Goal: Task Accomplishment & Management: Complete application form

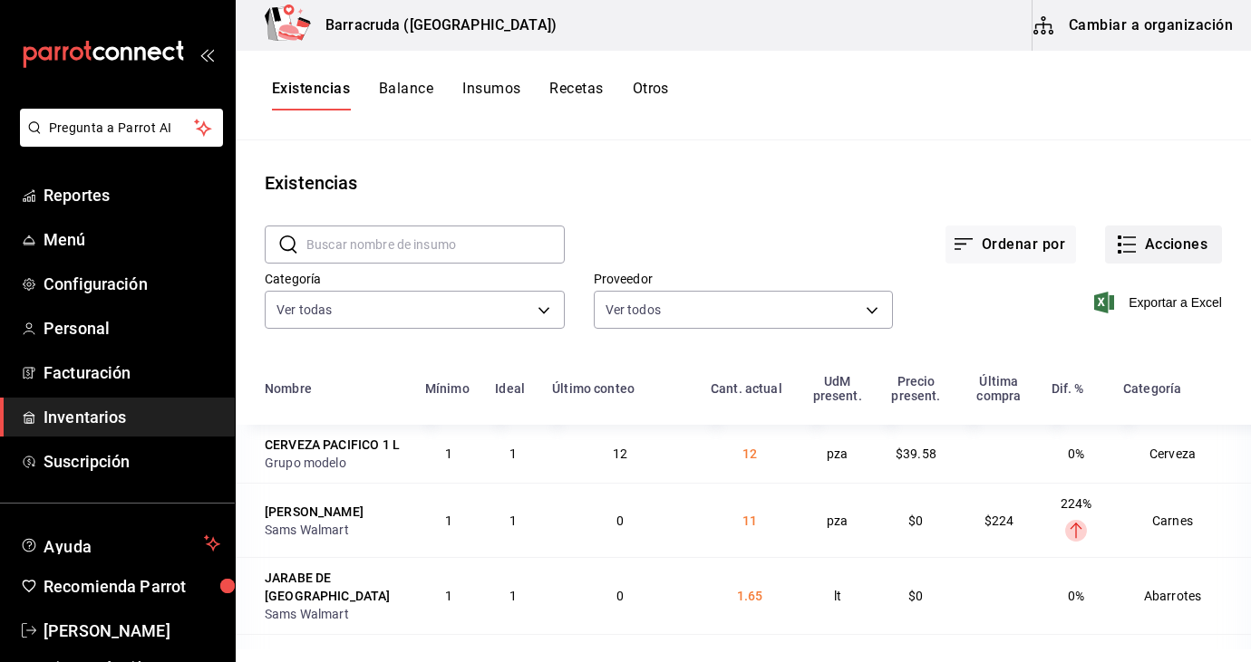
click at [1194, 245] on button "Acciones" at bounding box center [1163, 245] width 117 height 38
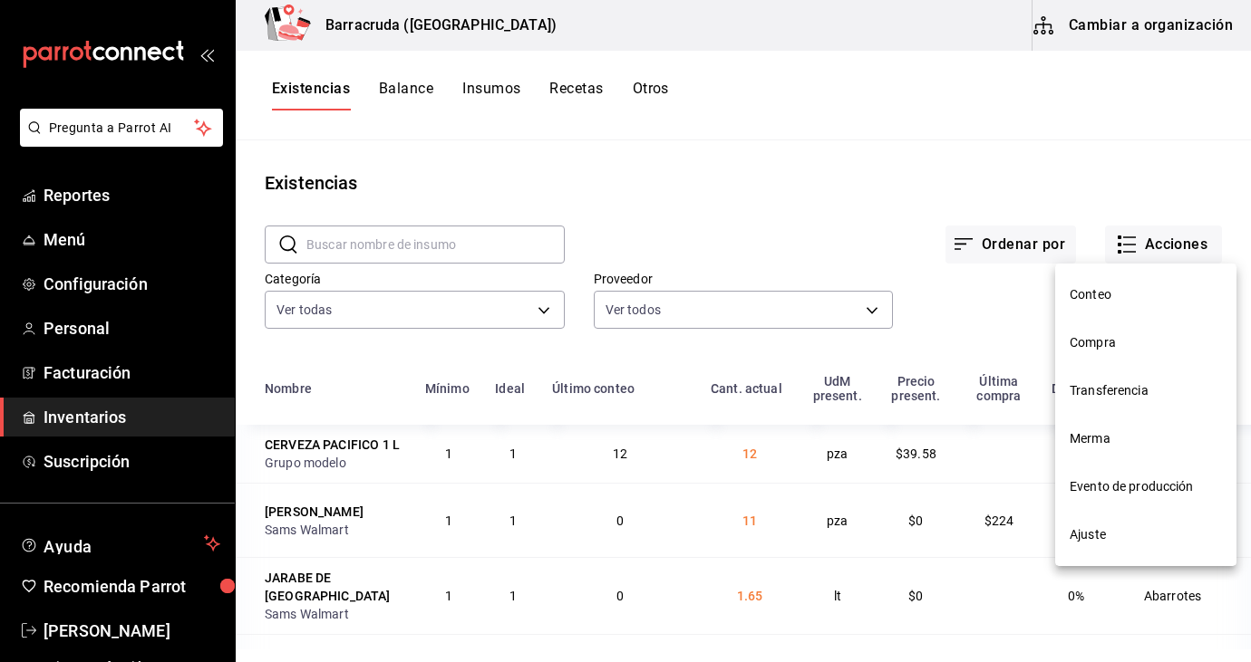
click at [1107, 347] on span "Compra" at bounding box center [1145, 342] width 152 height 19
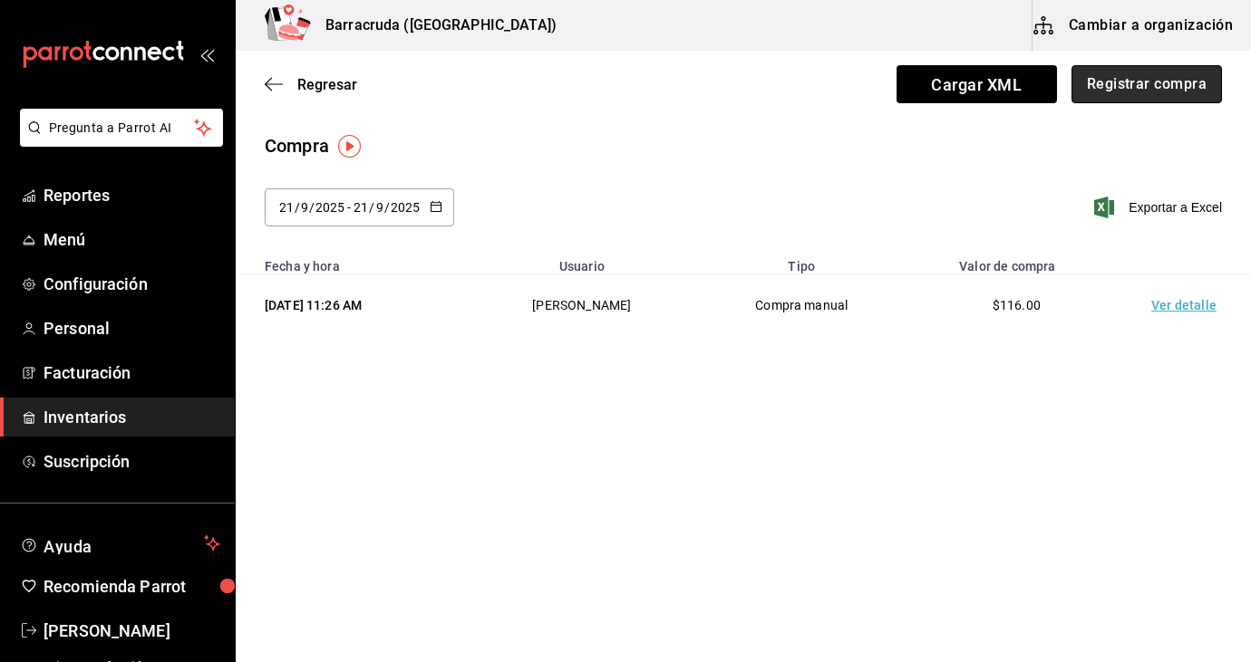
click at [1154, 75] on button "Registrar compra" at bounding box center [1146, 84] width 150 height 38
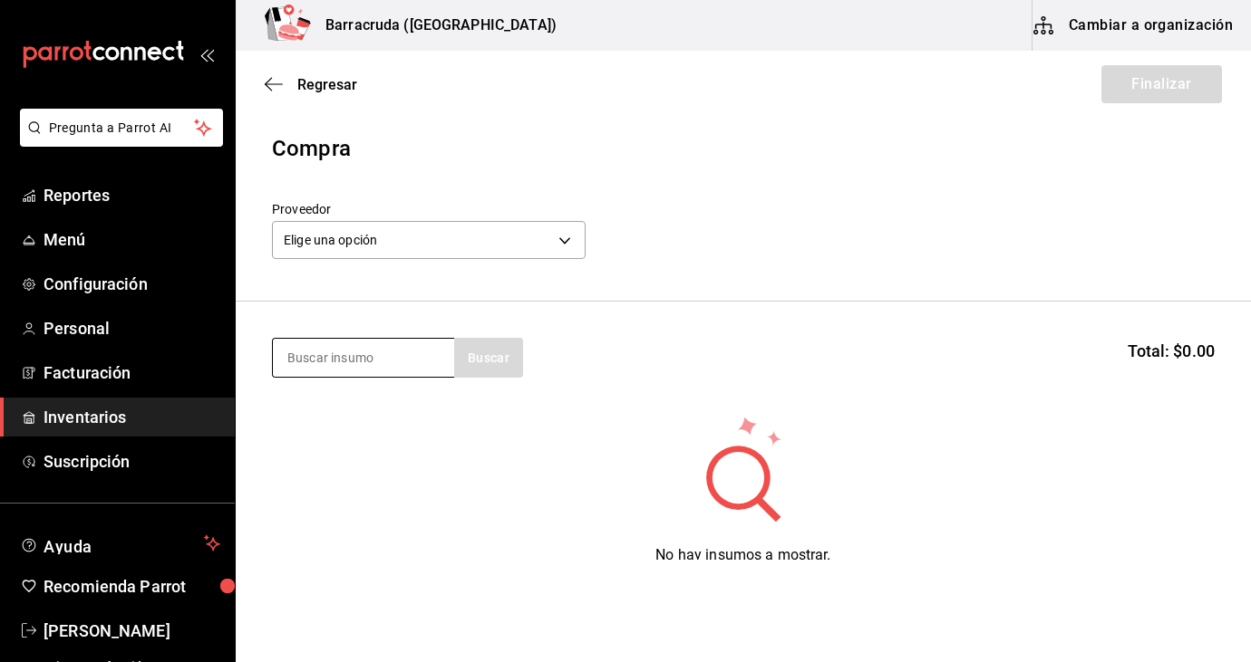
click at [376, 371] on input at bounding box center [363, 358] width 181 height 38
type input "biste"
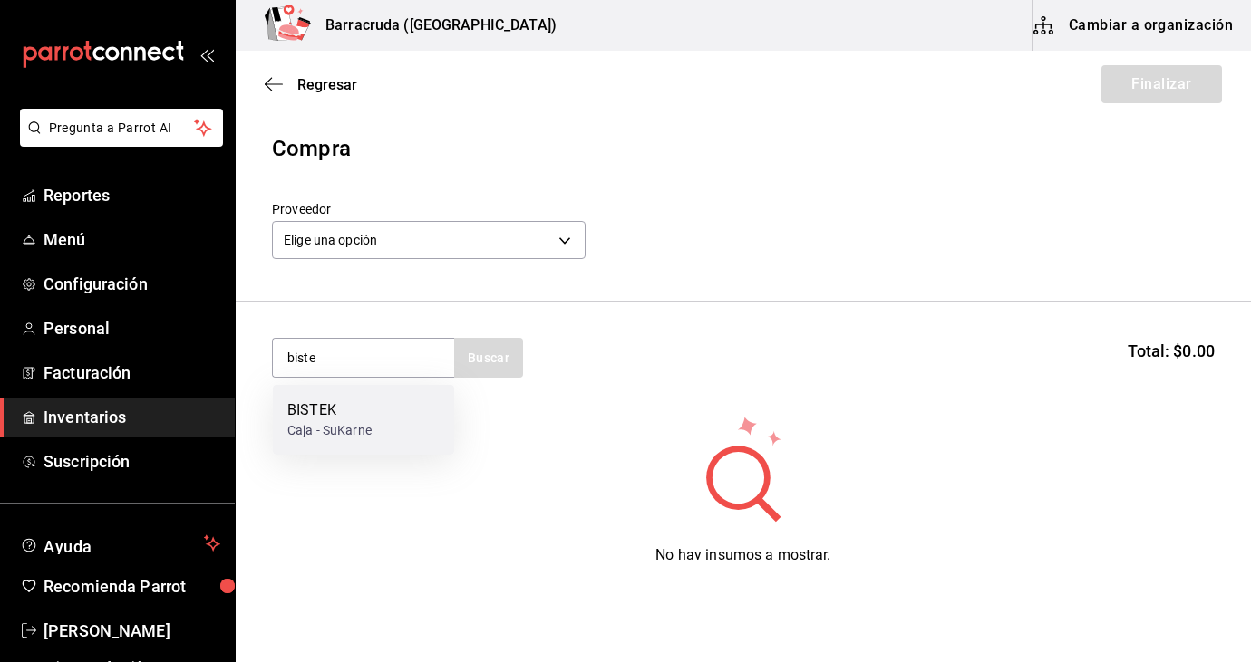
click at [368, 413] on div "BISTEK" at bounding box center [329, 411] width 84 height 22
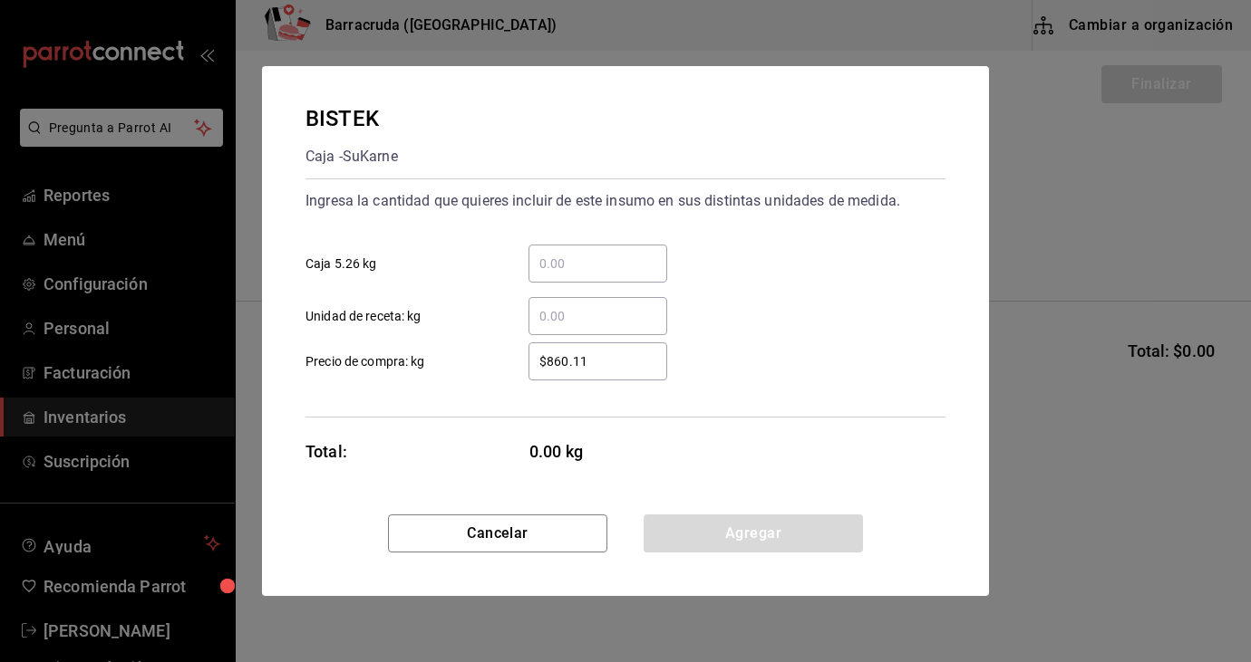
click at [556, 314] on input "​ Unidad de receta: kg" at bounding box center [597, 316] width 139 height 22
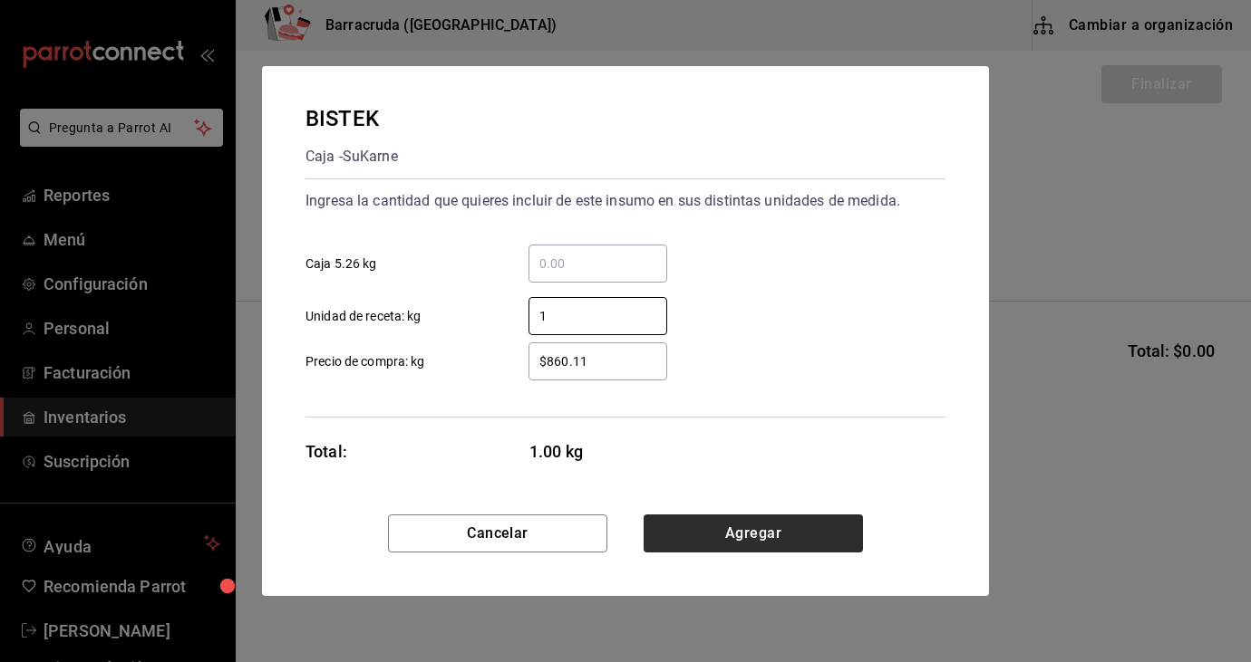
type input "1"
click at [784, 530] on button "Agregar" at bounding box center [752, 534] width 219 height 38
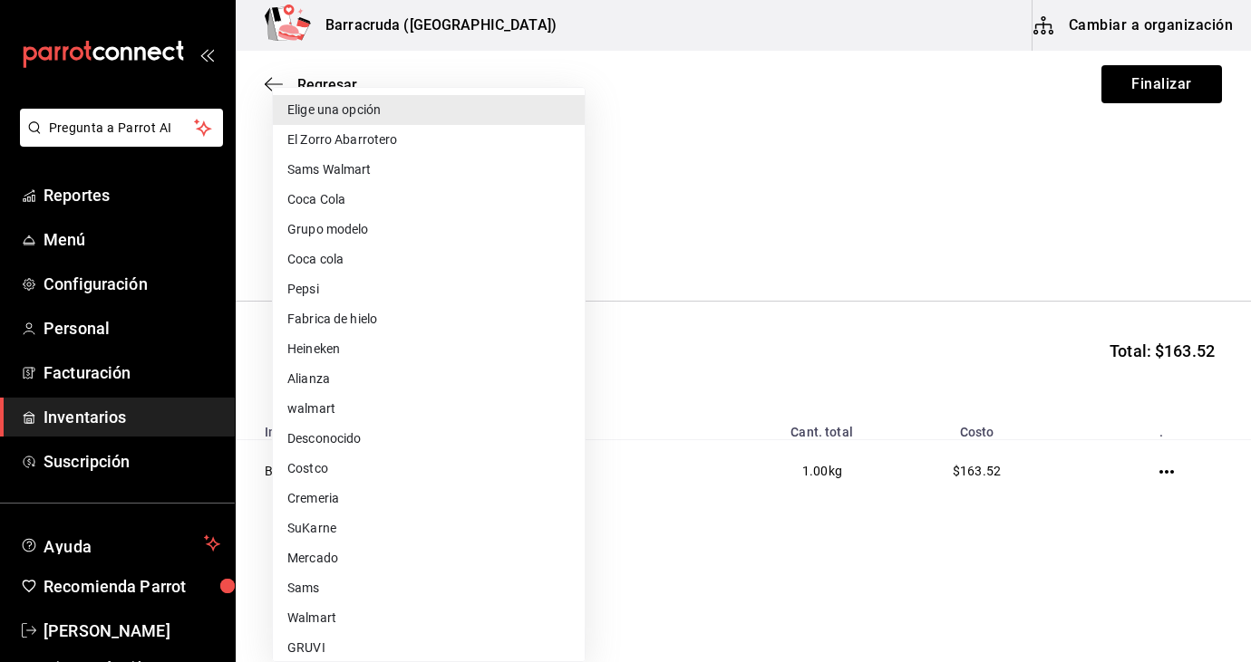
click at [566, 239] on body "Pregunta a Parrot AI Reportes Menú Configuración Personal Facturación Inventari…" at bounding box center [625, 280] width 1251 height 560
click at [326, 563] on li "Mercado" at bounding box center [429, 559] width 312 height 30
type input "f8227f61-4843-4432-8fcb-4275825620d8"
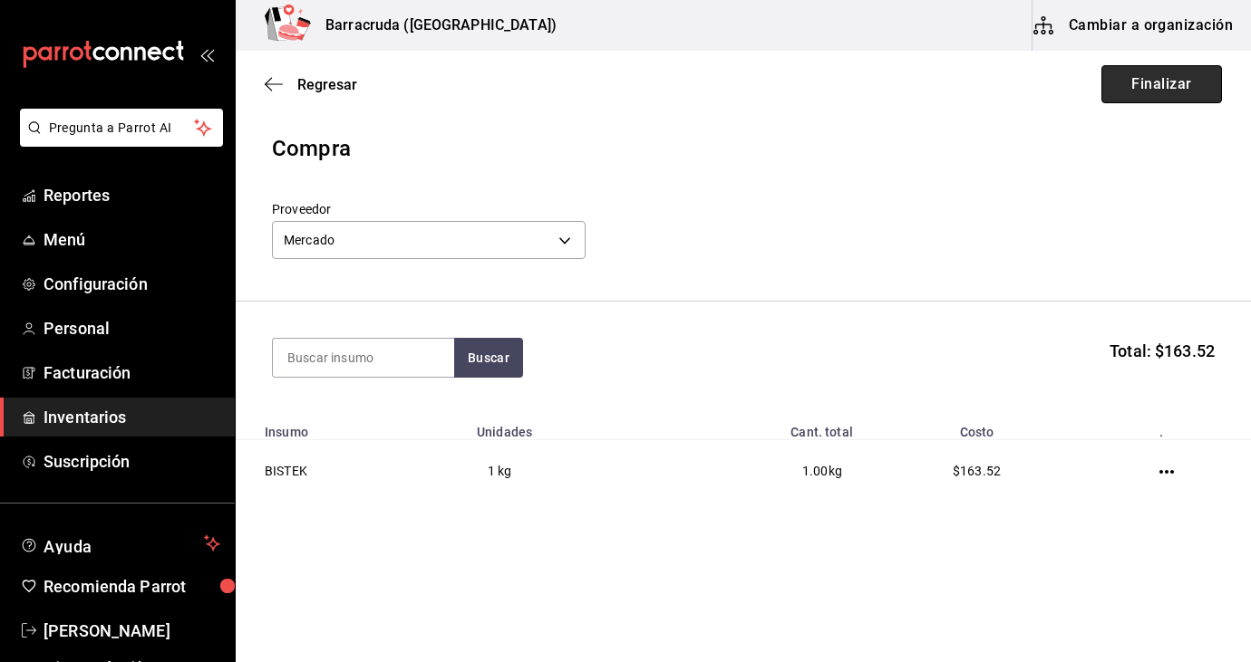
click at [1149, 95] on button "Finalizar" at bounding box center [1161, 84] width 121 height 38
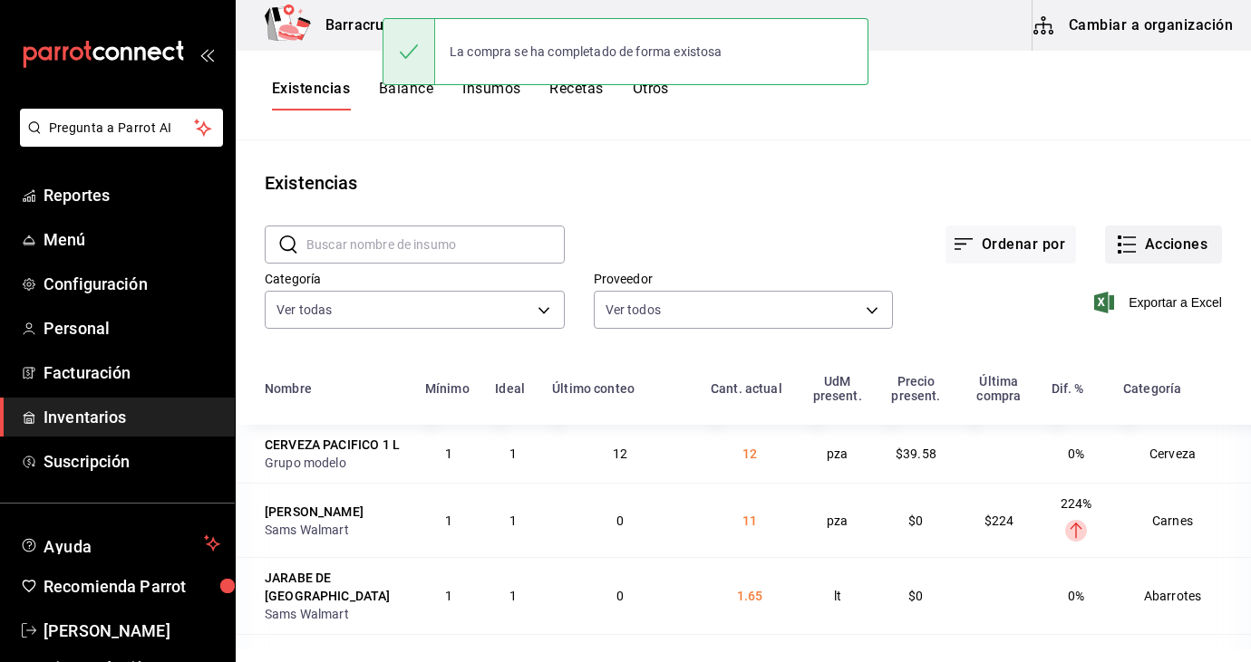
click at [1156, 243] on button "Acciones" at bounding box center [1163, 245] width 117 height 38
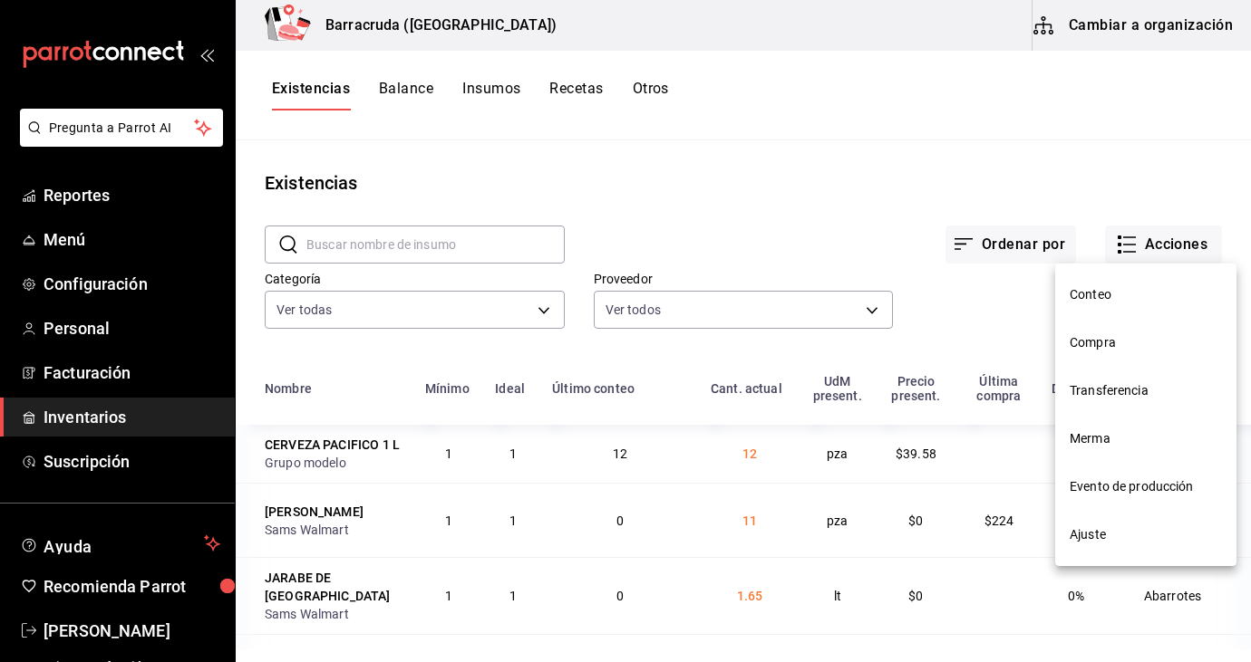
click at [1099, 348] on span "Compra" at bounding box center [1145, 342] width 152 height 19
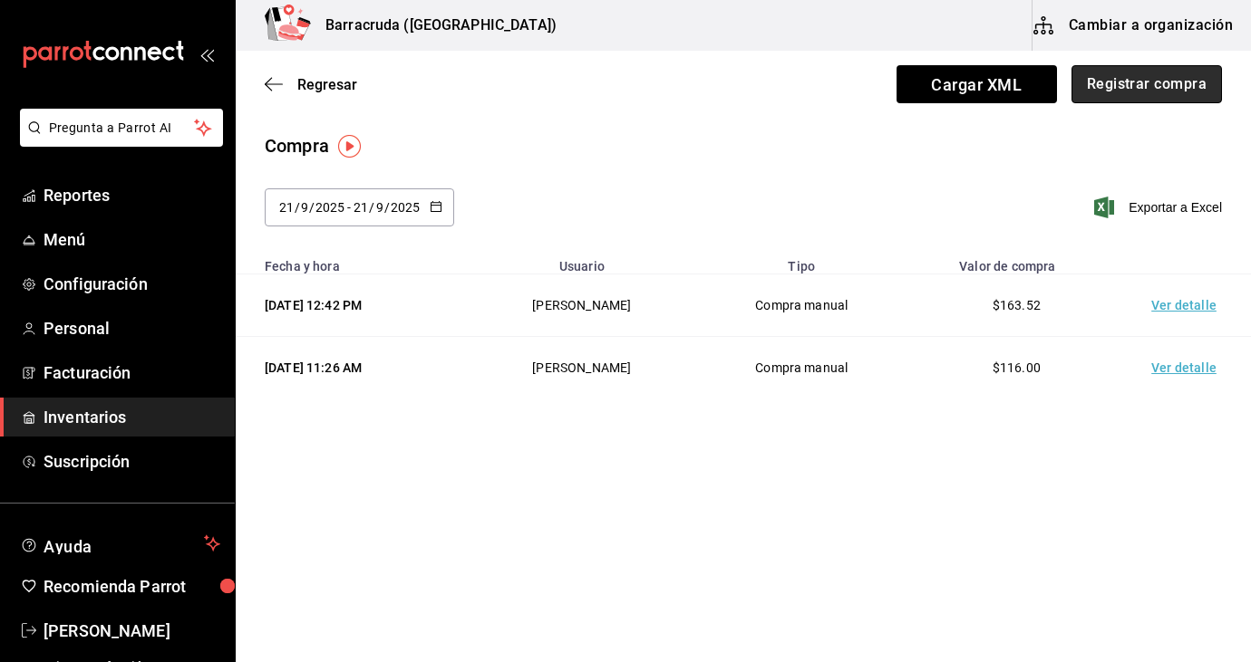
click at [1190, 97] on button "Registrar compra" at bounding box center [1146, 84] width 150 height 38
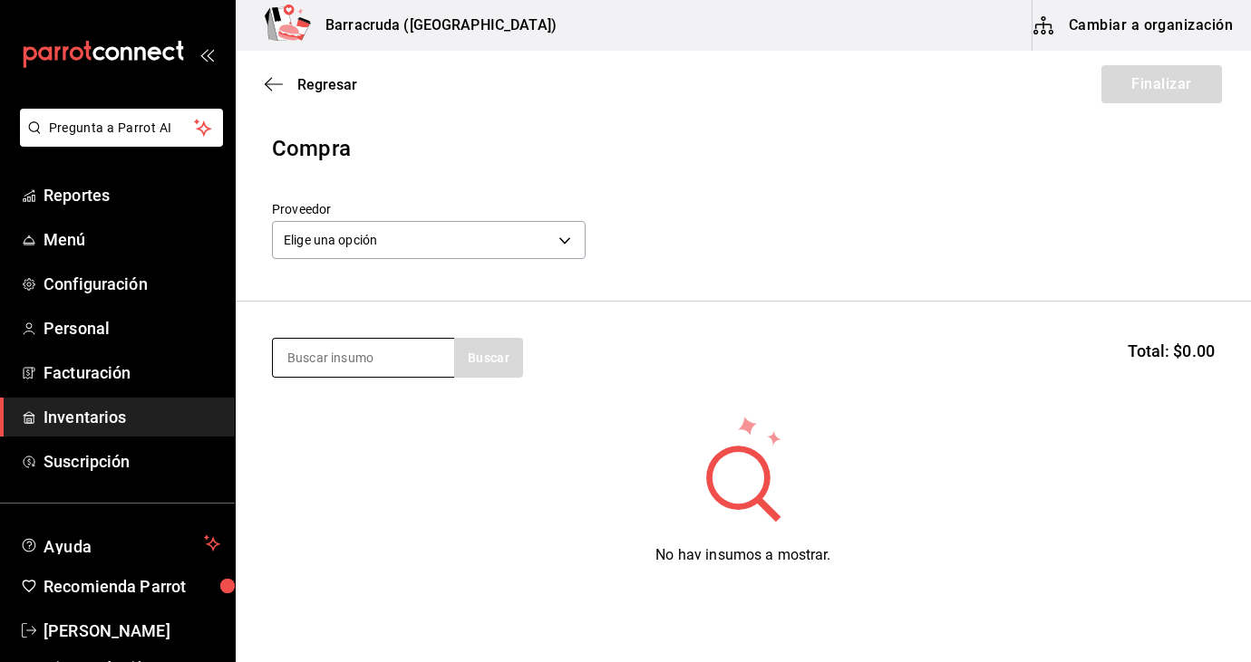
click at [357, 372] on input at bounding box center [363, 358] width 181 height 38
type input "pepino"
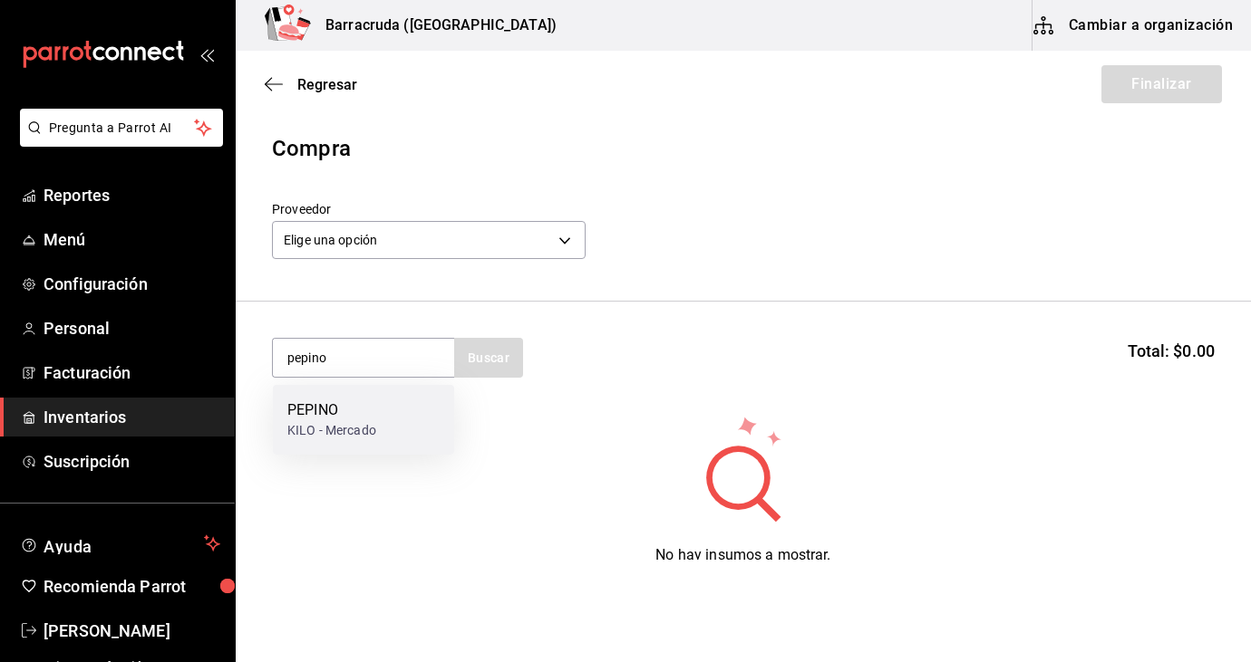
click at [343, 432] on div "KILO - Mercado" at bounding box center [331, 430] width 89 height 19
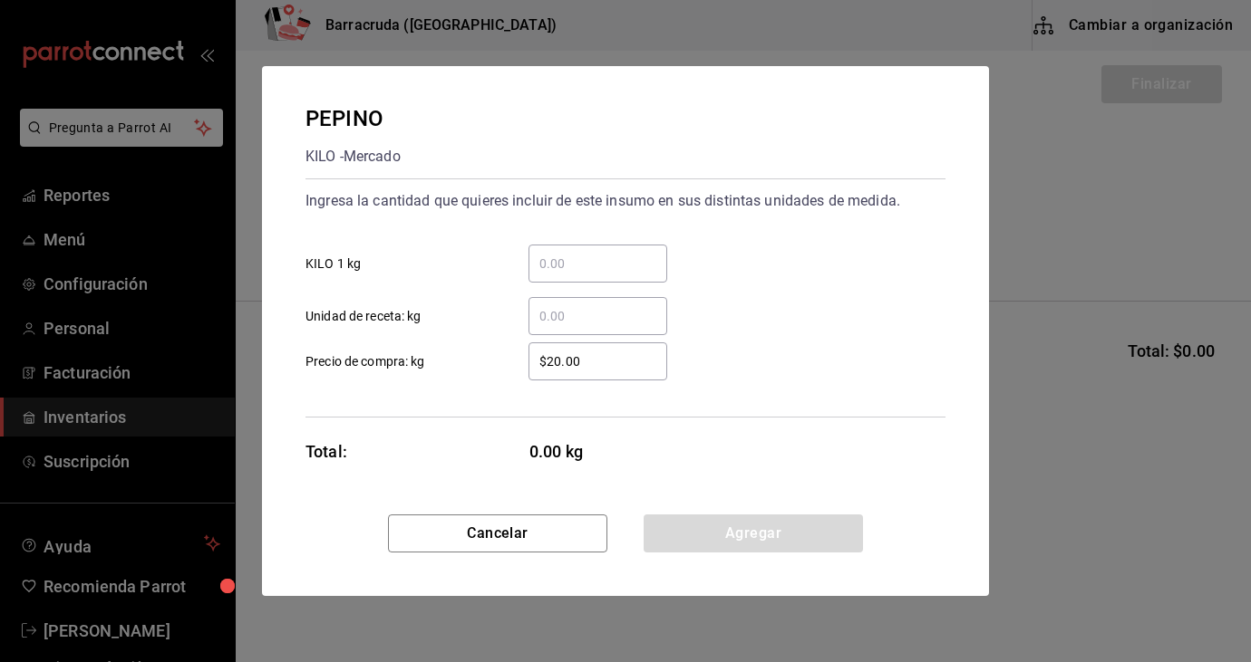
click at [575, 325] on input "​ Unidad de receta: kg" at bounding box center [597, 316] width 139 height 22
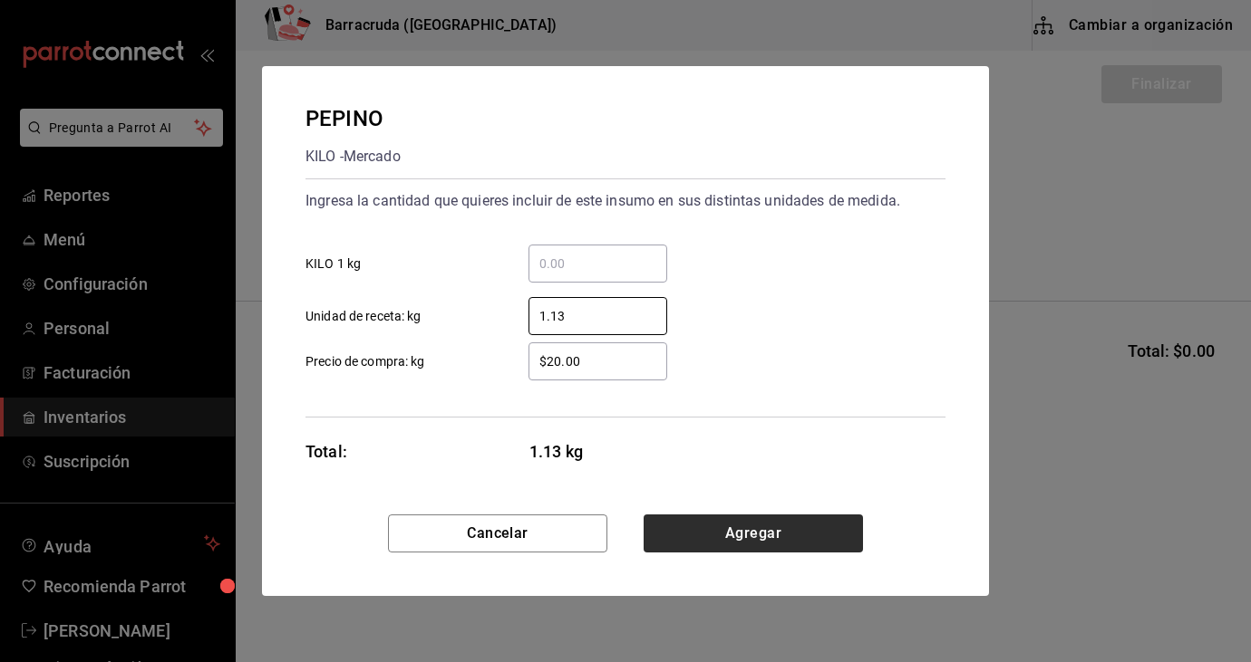
type input "1.13"
click at [732, 542] on button "Agregar" at bounding box center [752, 534] width 219 height 38
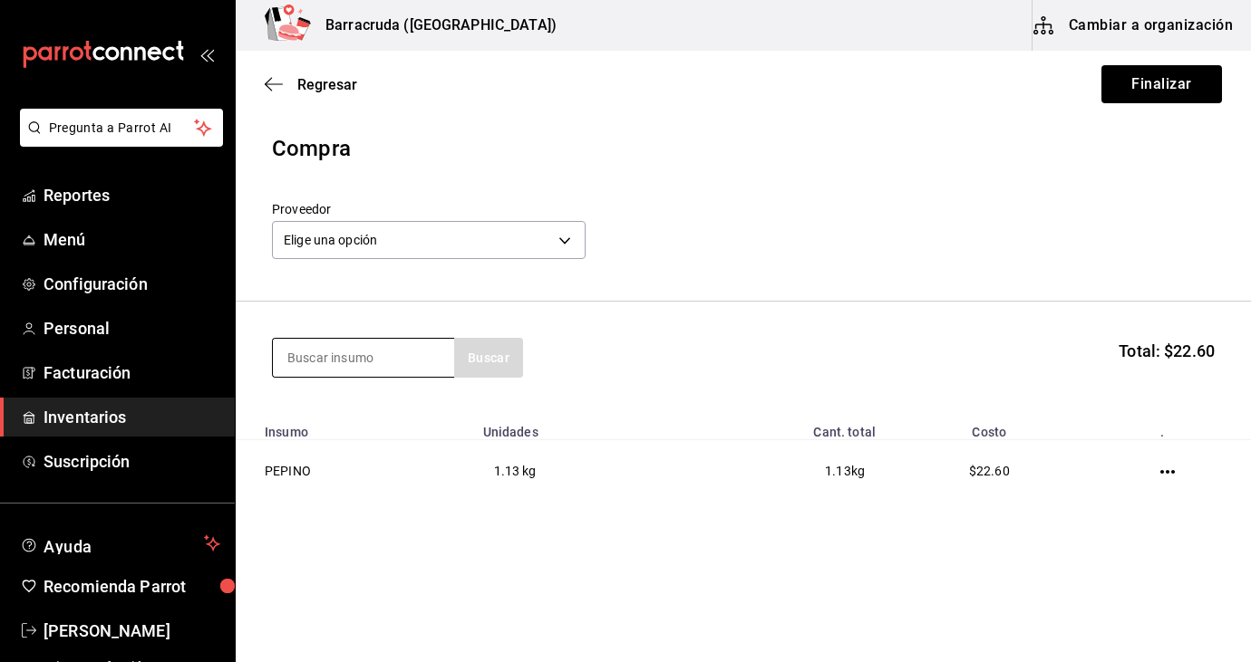
click at [432, 365] on input at bounding box center [363, 358] width 181 height 38
type input "jicama"
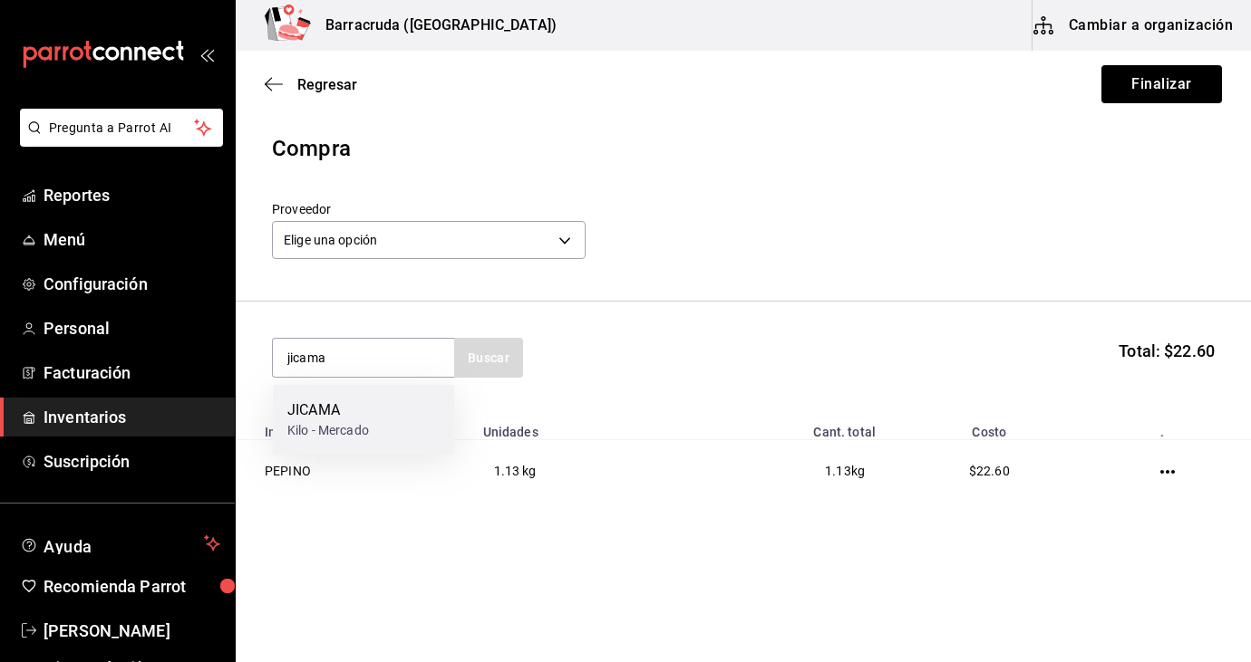
click at [333, 410] on div "JICAMA" at bounding box center [328, 411] width 82 height 22
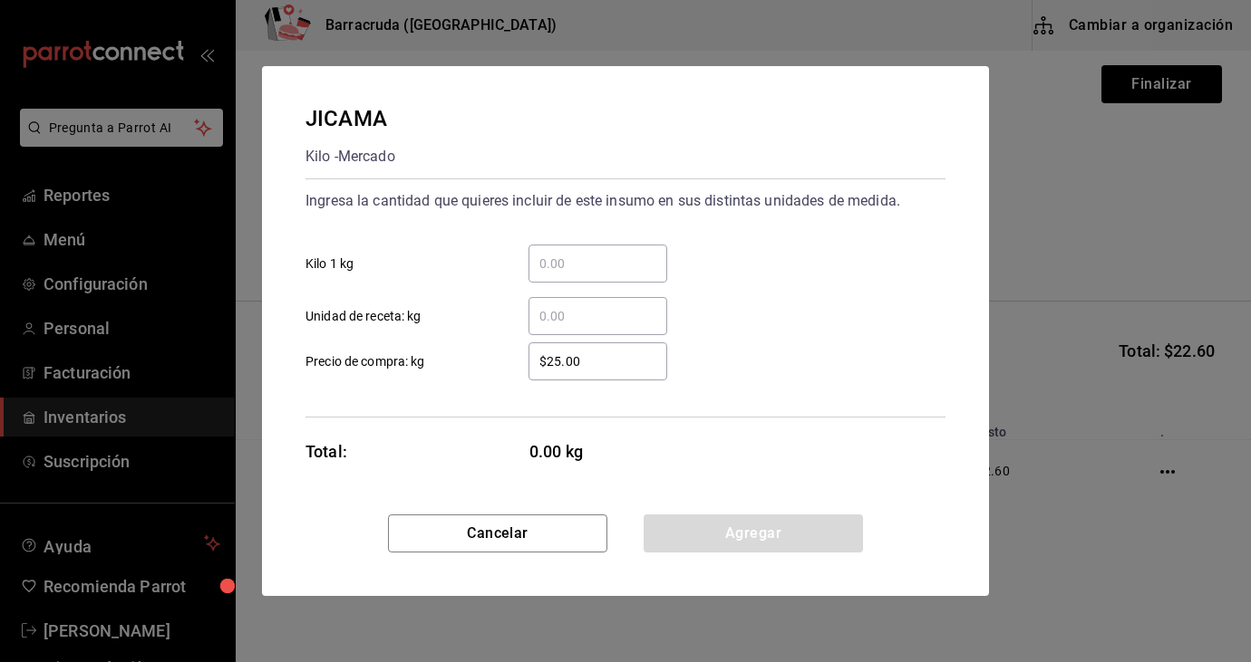
click at [552, 322] on input "​ Unidad de receta: kg" at bounding box center [597, 316] width 139 height 22
type input "."
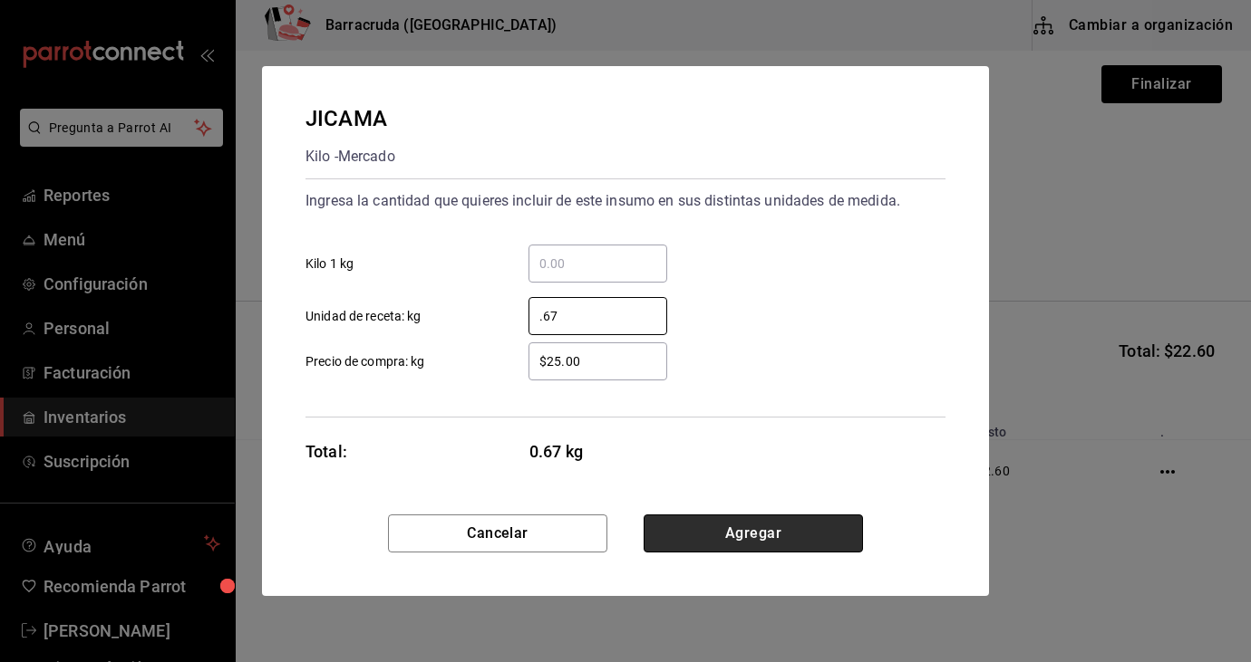
type input "0.67"
click at [725, 535] on button "Agregar" at bounding box center [752, 534] width 219 height 38
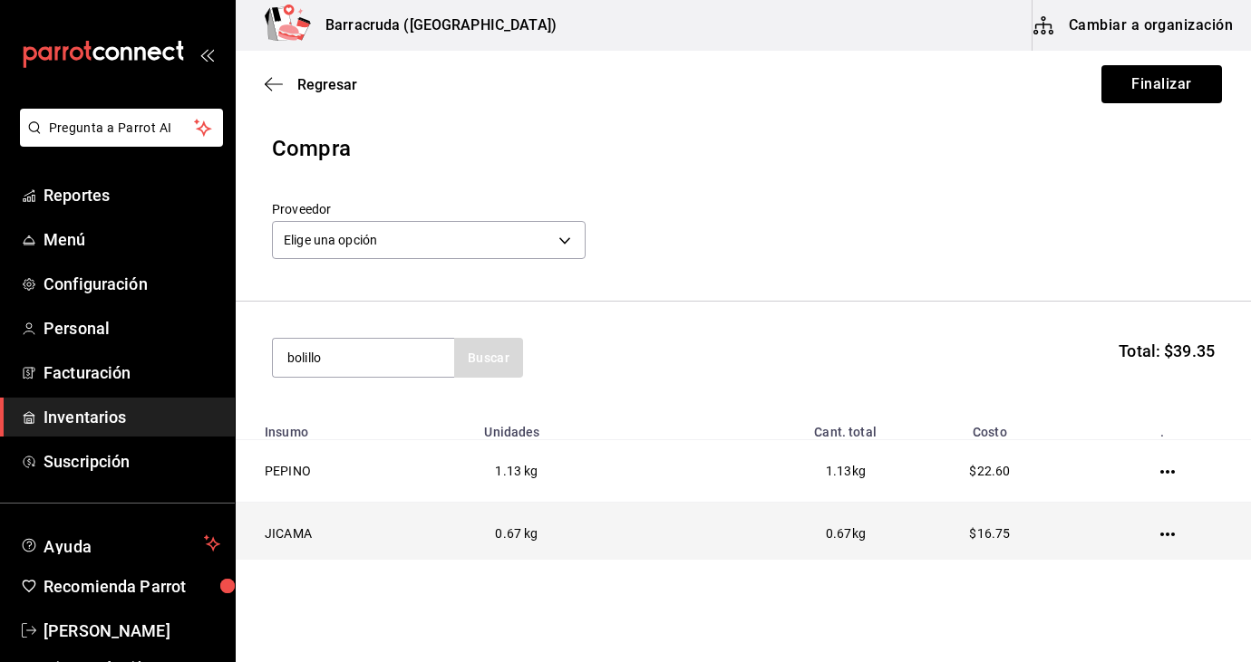
type input "bolillo"
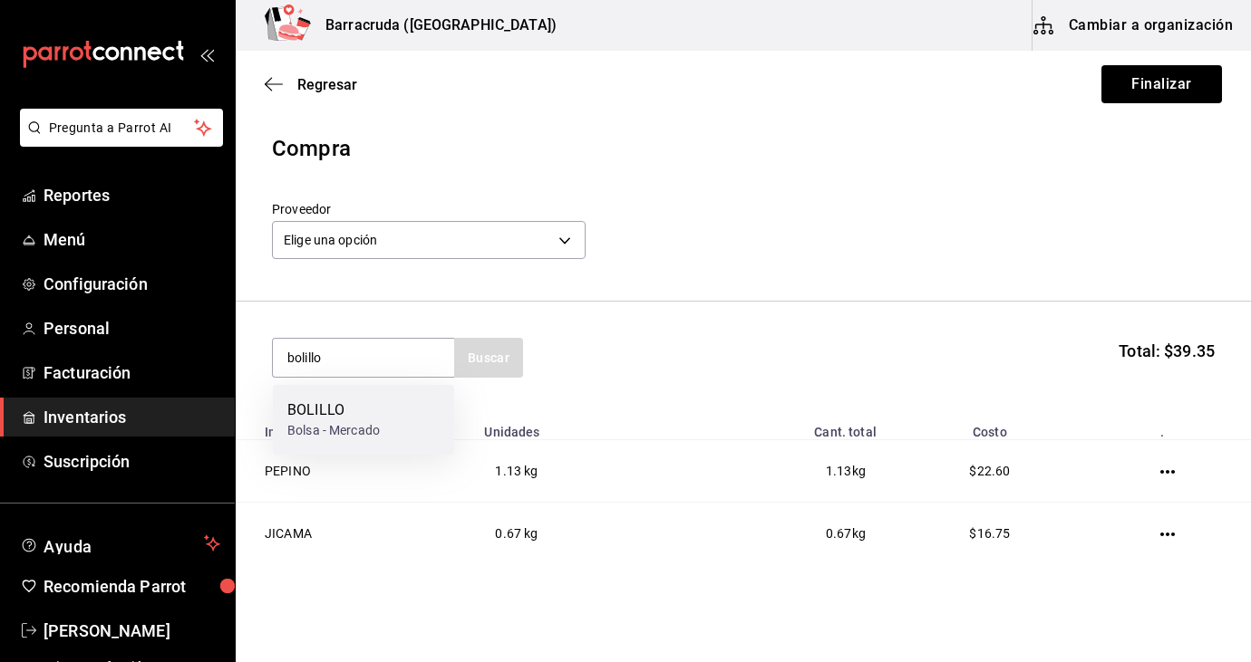
click at [413, 424] on div "BOLILLO Bolsa - Mercado" at bounding box center [363, 420] width 181 height 70
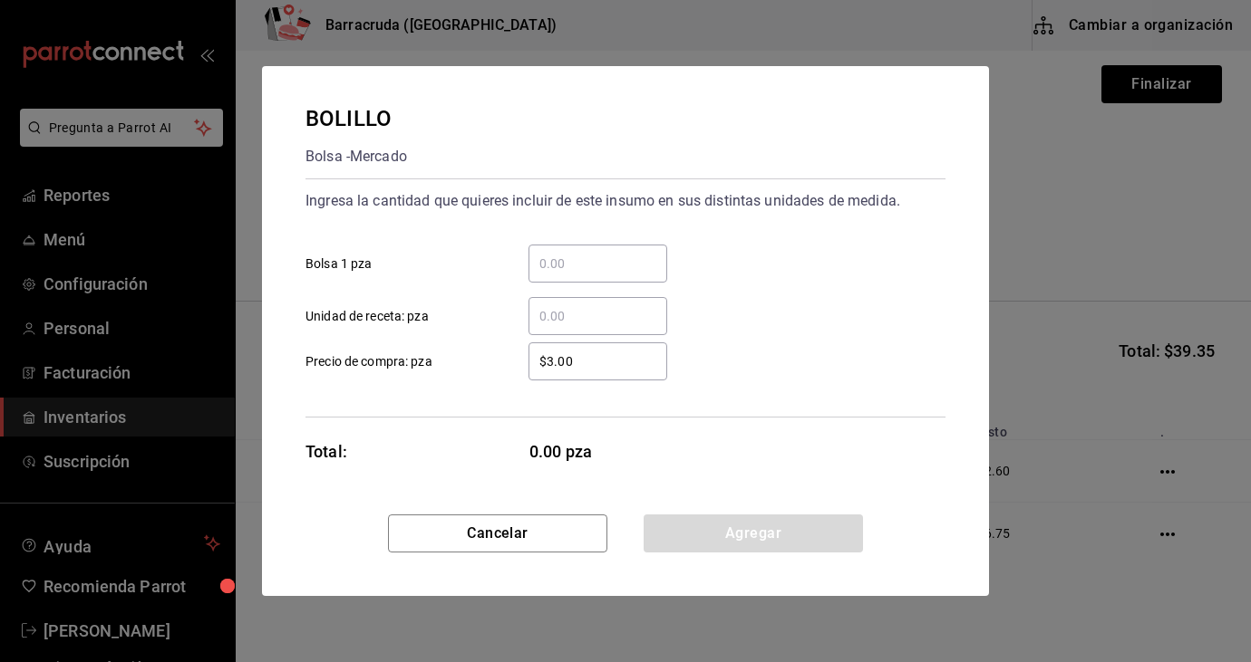
click at [547, 309] on input "​ Unidad de receta: pza" at bounding box center [597, 316] width 139 height 22
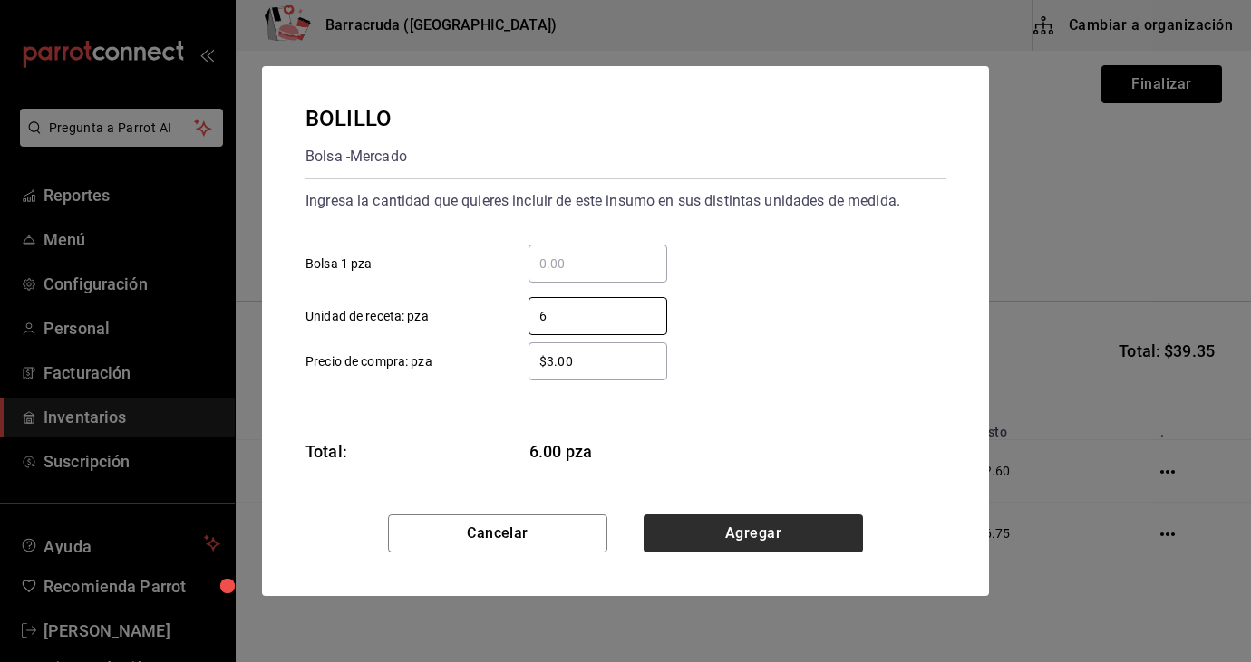
type input "6"
click at [735, 536] on button "Agregar" at bounding box center [752, 534] width 219 height 38
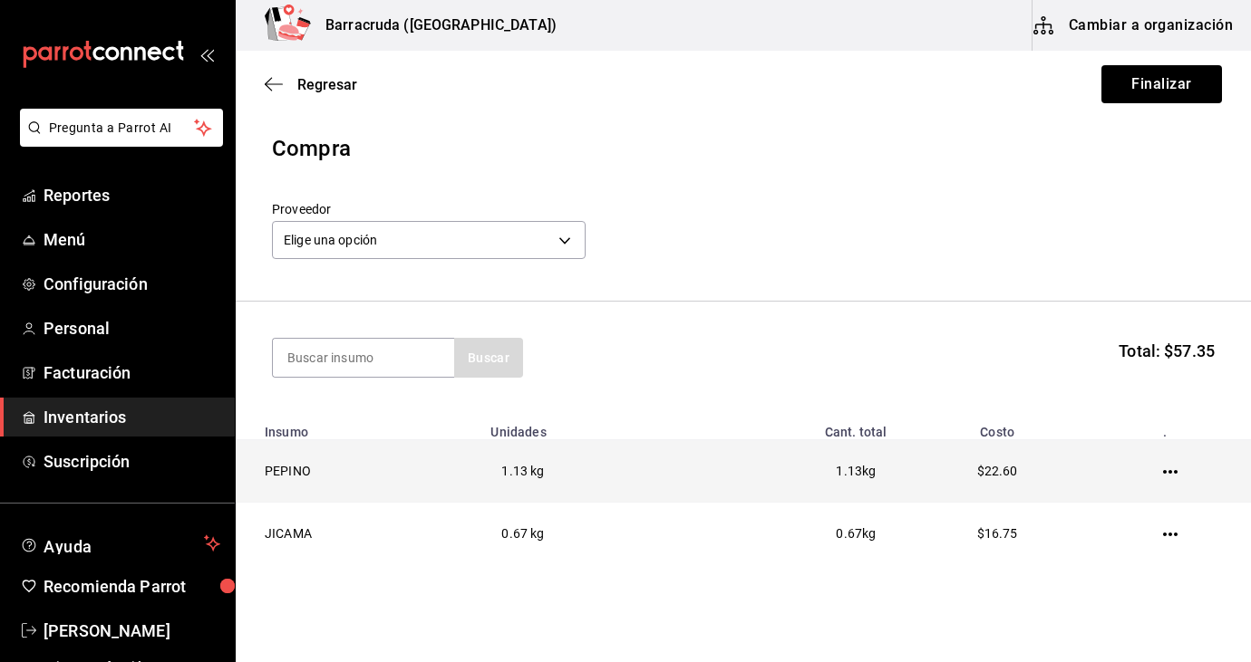
click at [958, 484] on td "$22.60" at bounding box center [996, 471] width 198 height 63
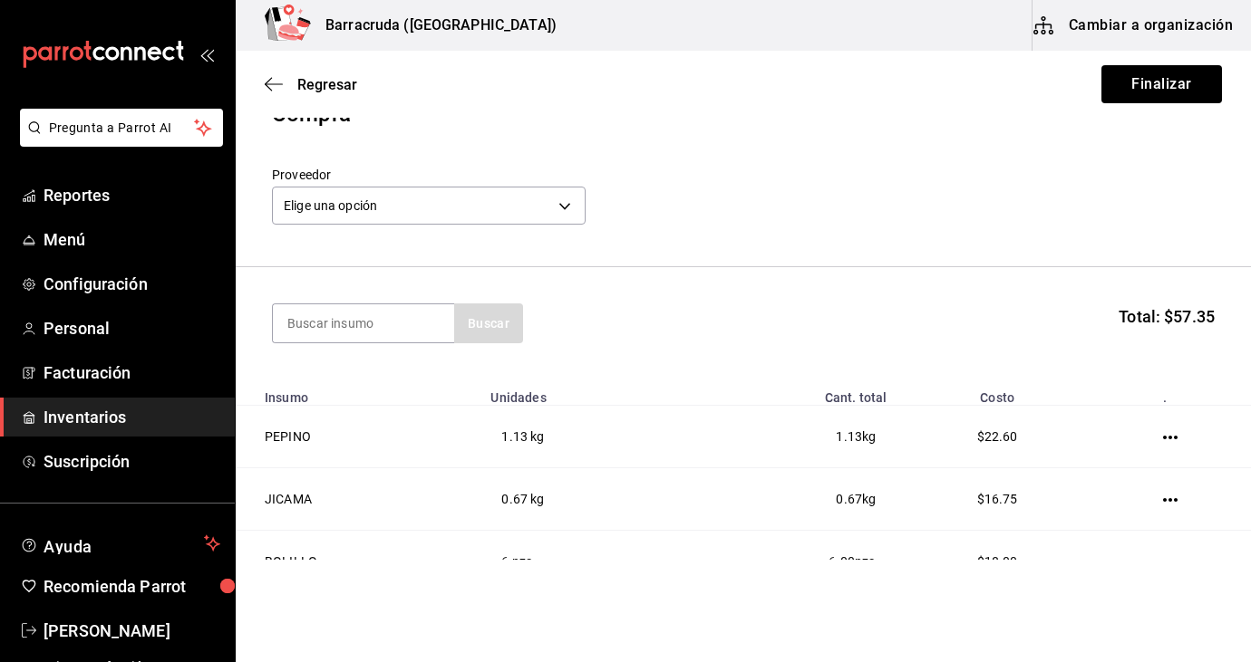
scroll to position [16, 0]
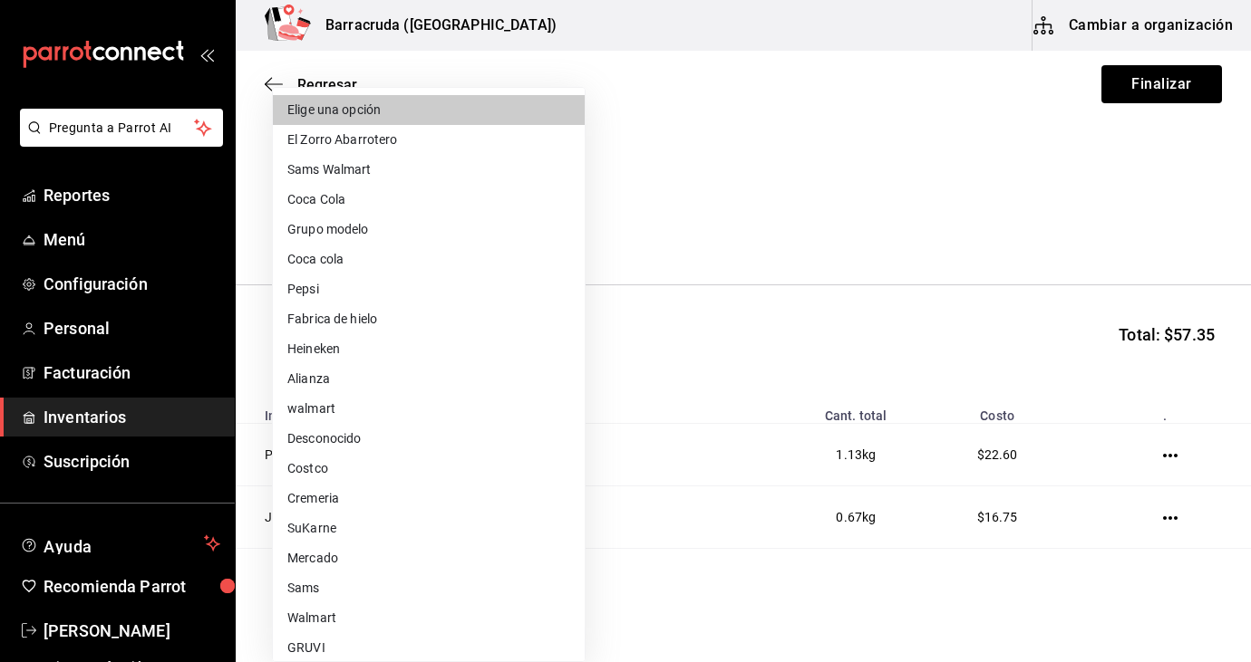
click at [575, 224] on body "Pregunta a Parrot AI Reportes Menú Configuración Personal Facturación Inventari…" at bounding box center [625, 280] width 1251 height 560
click at [319, 563] on li "Mercado" at bounding box center [429, 559] width 312 height 30
type input "f8227f61-4843-4432-8fcb-4275825620d8"
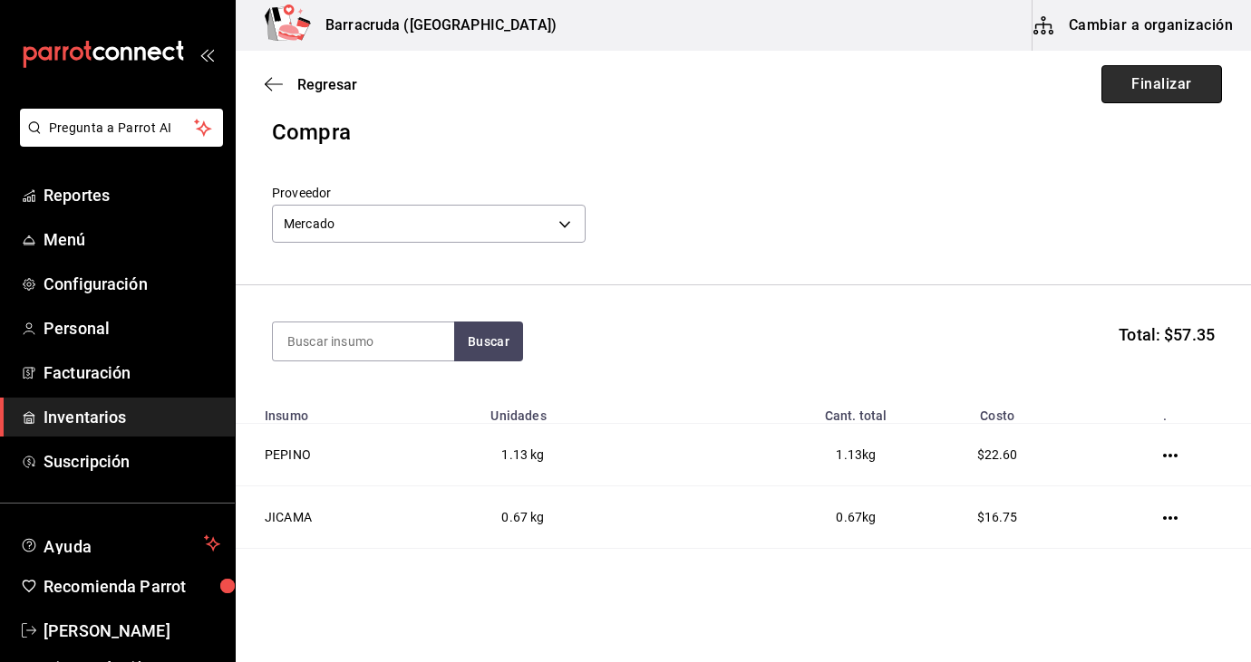
click at [1179, 82] on button "Finalizar" at bounding box center [1161, 84] width 121 height 38
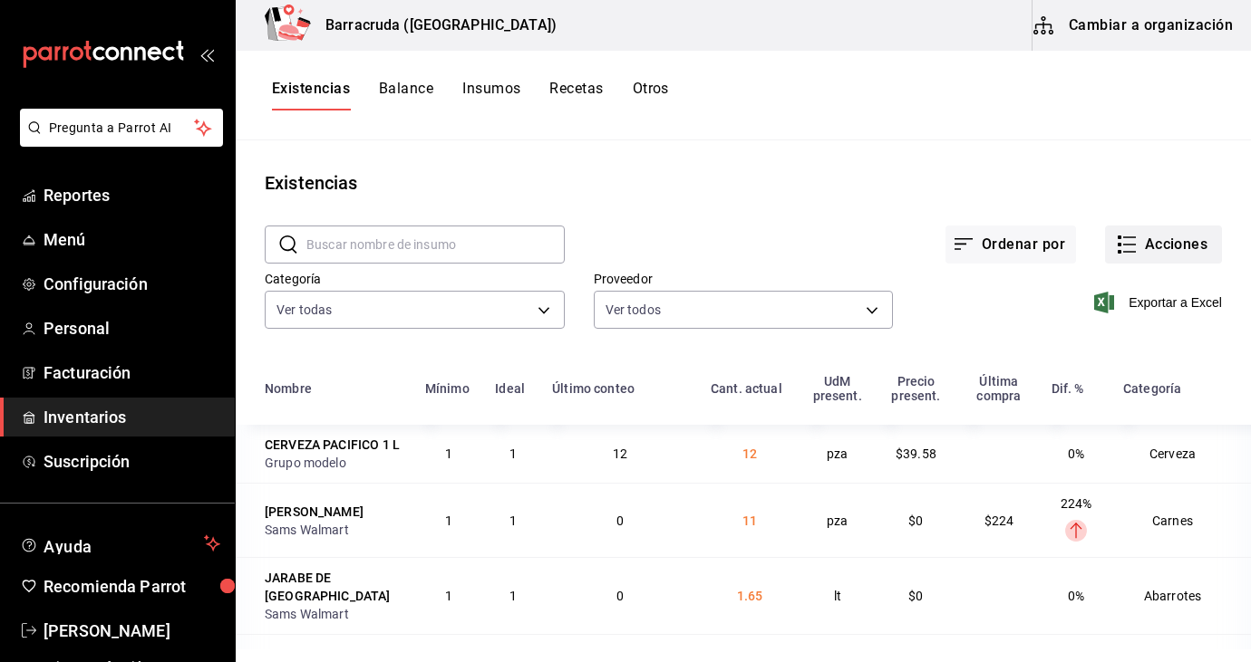
click at [1193, 245] on button "Acciones" at bounding box center [1163, 245] width 117 height 38
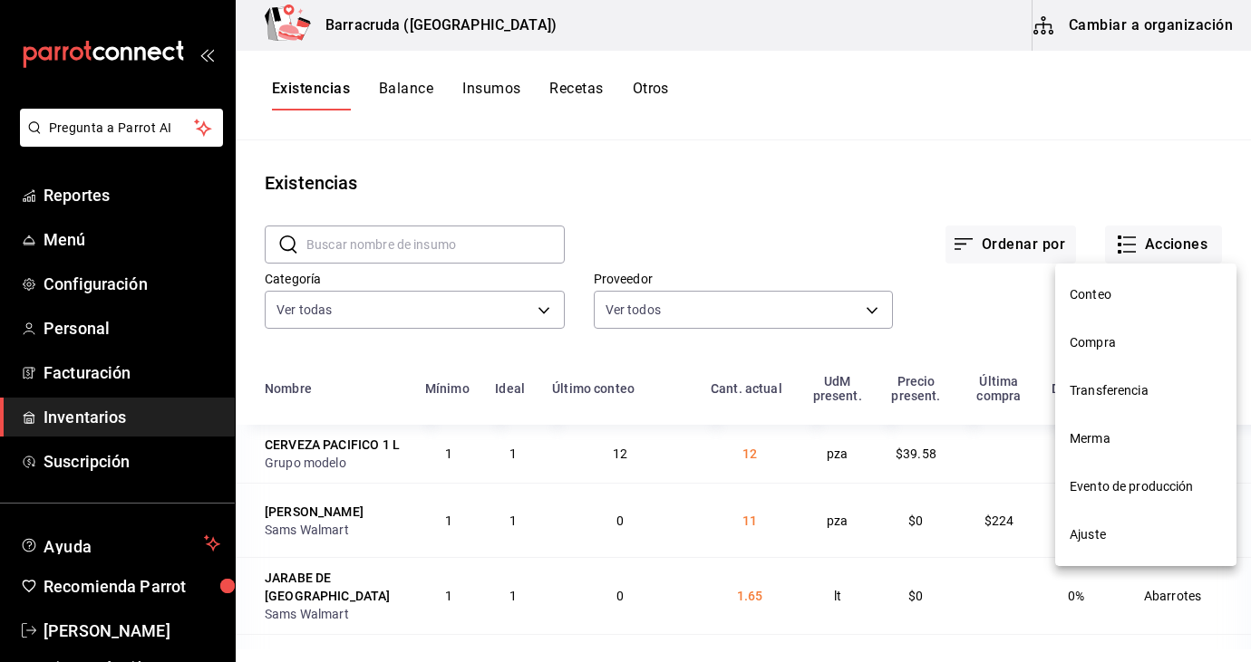
click at [1099, 333] on span "Compra" at bounding box center [1145, 342] width 152 height 19
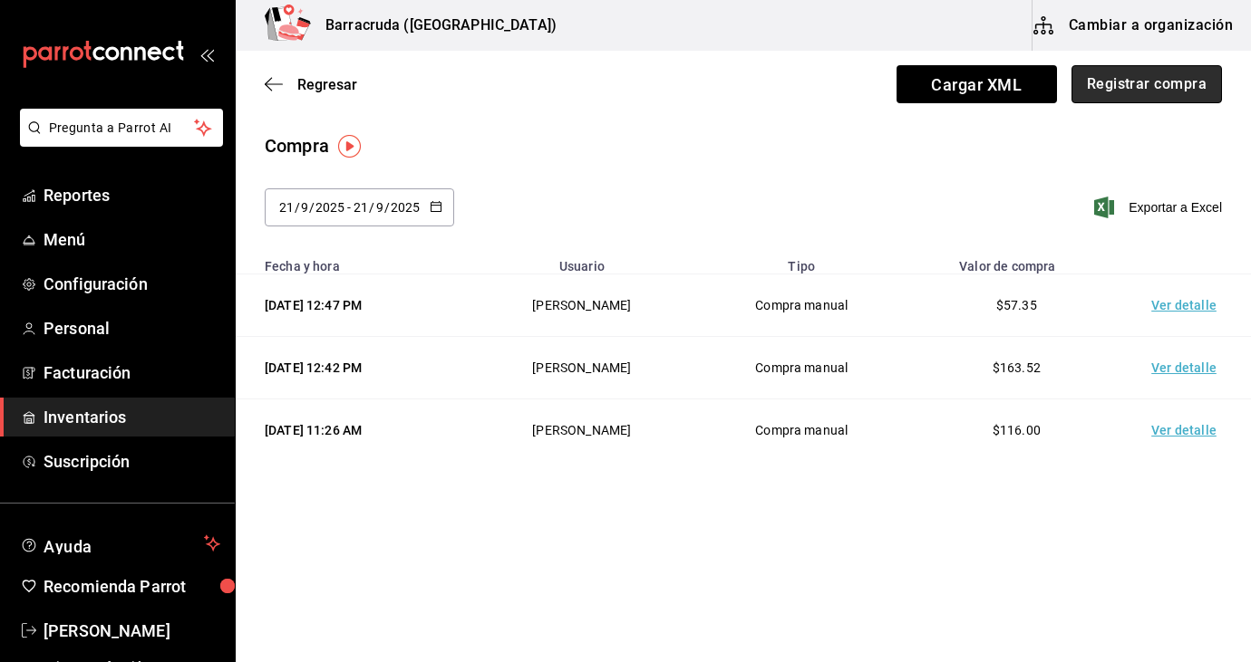
click at [1166, 91] on button "Registrar compra" at bounding box center [1146, 84] width 150 height 38
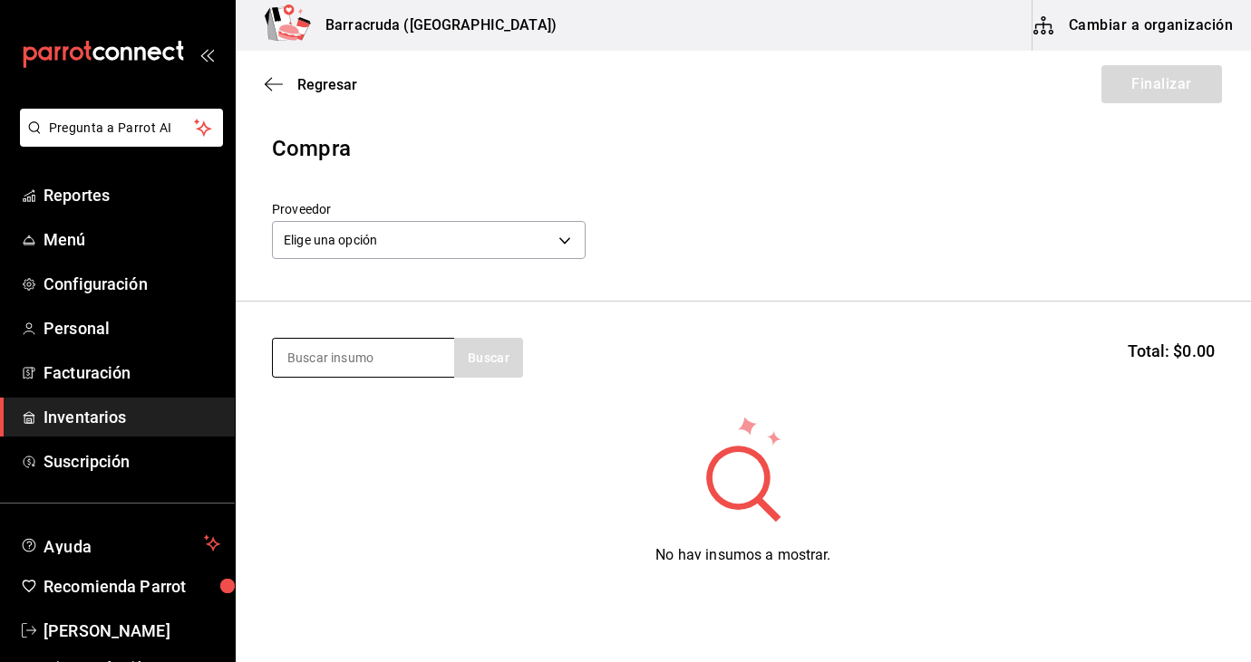
click at [347, 365] on input at bounding box center [363, 358] width 181 height 38
type input "c"
type input "vinagre"
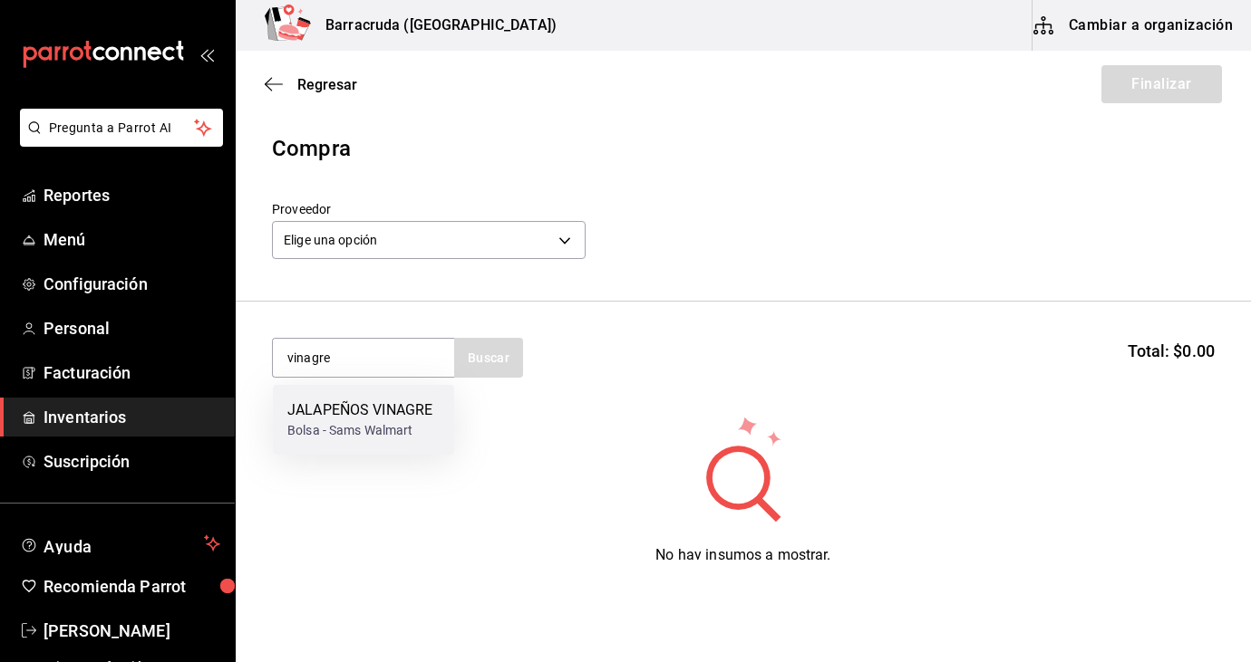
click at [350, 435] on div "Bolsa - Sams Walmart" at bounding box center [359, 430] width 145 height 19
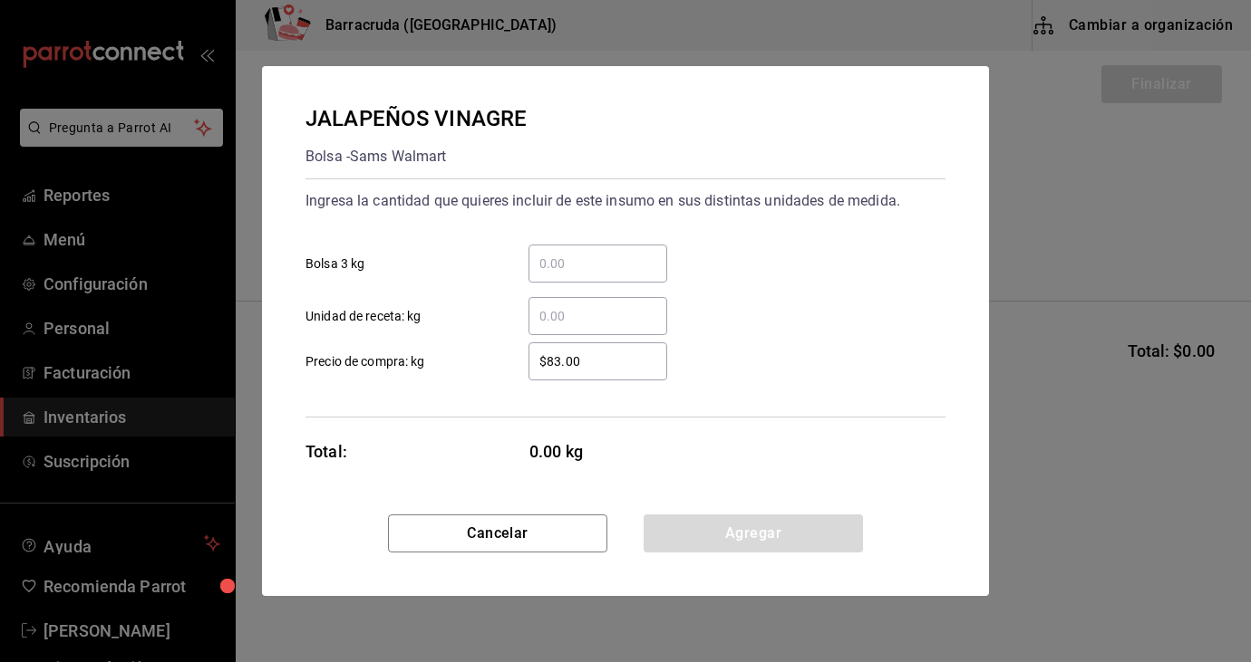
click at [546, 314] on input "​ Unidad de receta: kg" at bounding box center [597, 316] width 139 height 22
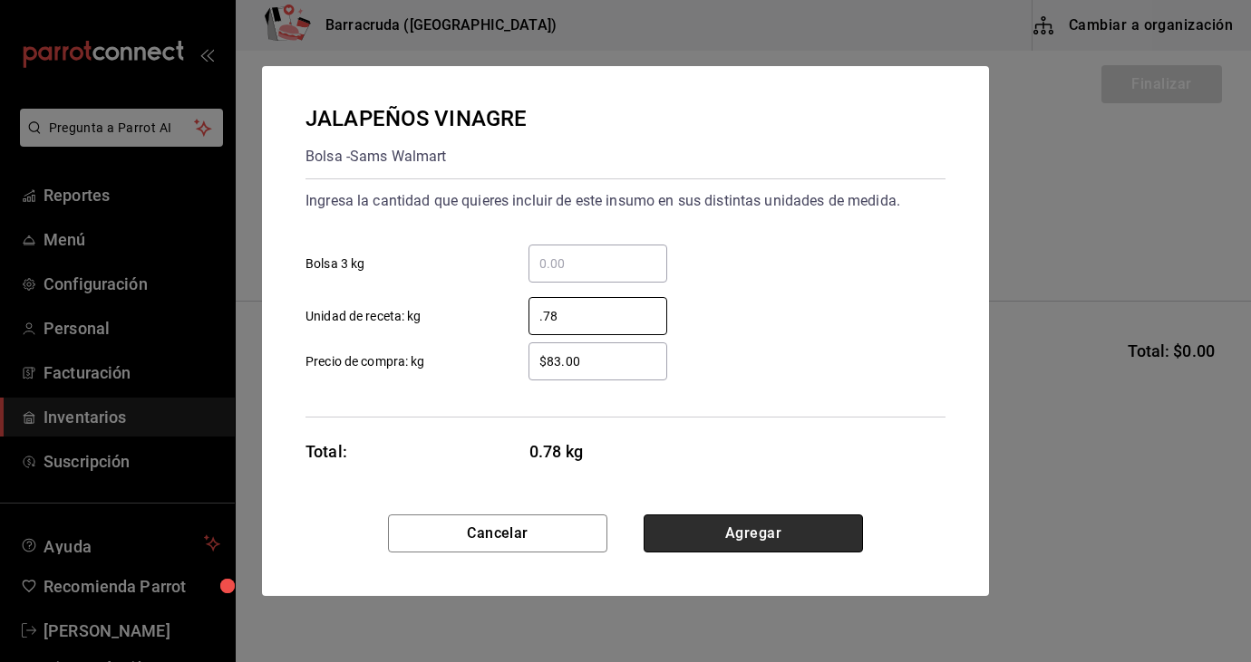
type input "0.78"
click at [786, 535] on button "Agregar" at bounding box center [752, 534] width 219 height 38
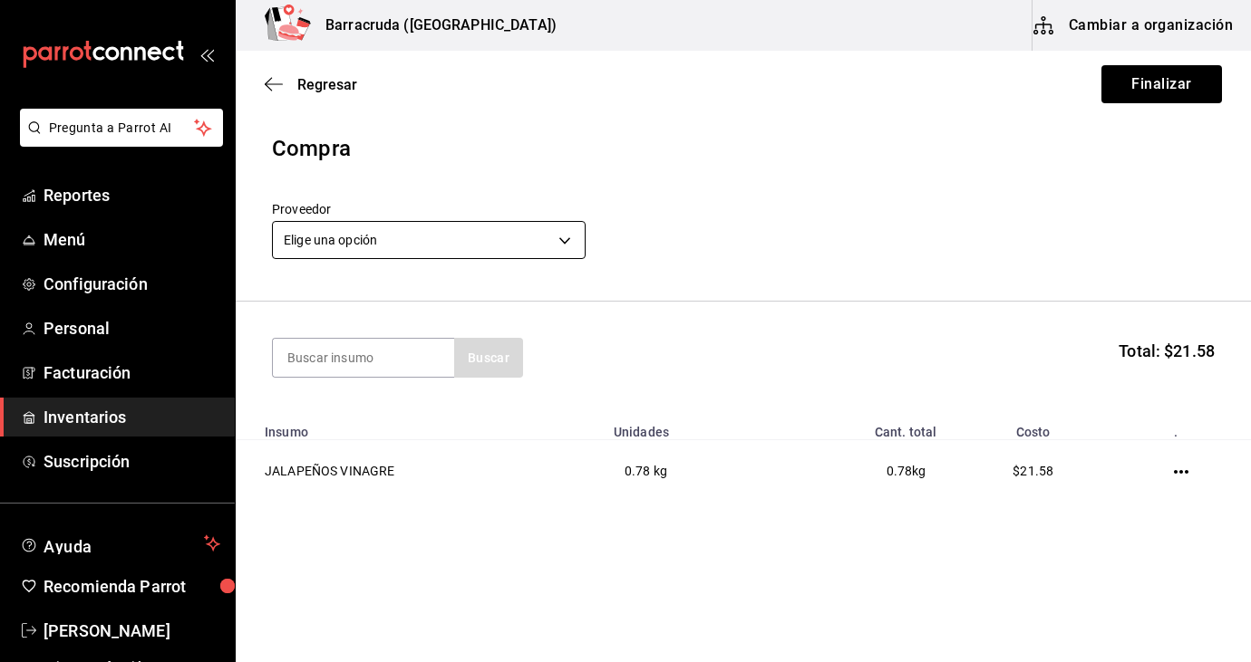
click at [565, 237] on body "Pregunta a Parrot AI Reportes Menú Configuración Personal Facturación Inventari…" at bounding box center [625, 280] width 1251 height 560
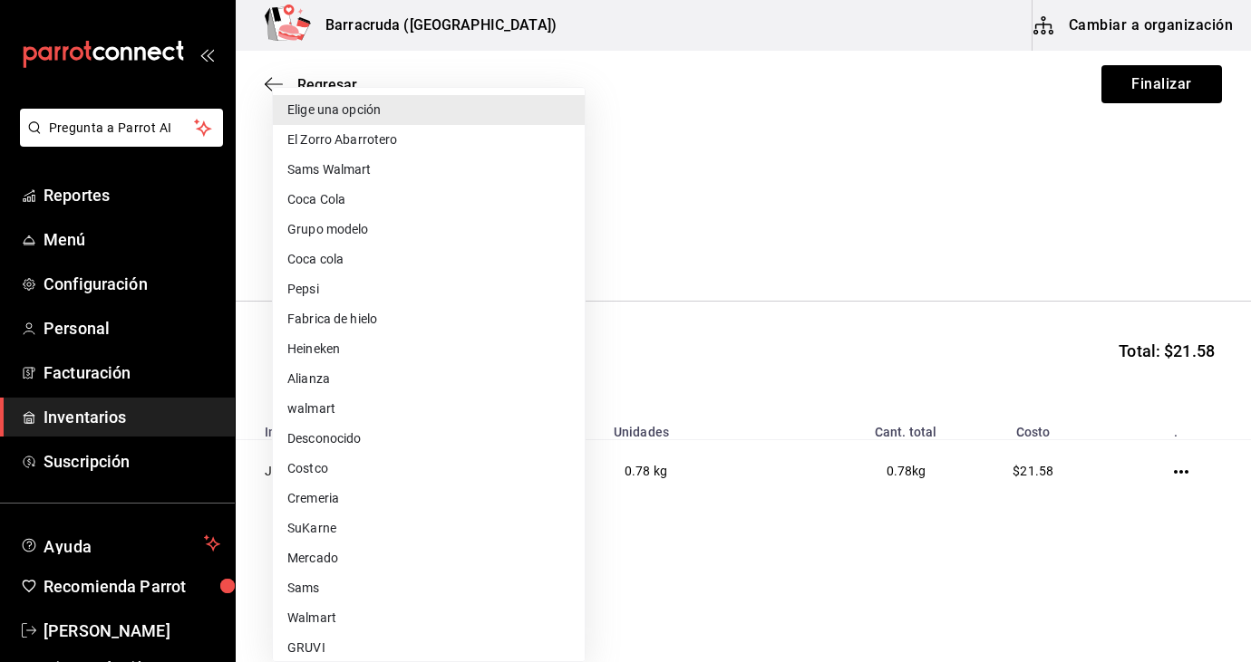
click at [316, 564] on li "Mercado" at bounding box center [429, 559] width 312 height 30
type input "f8227f61-4843-4432-8fcb-4275825620d8"
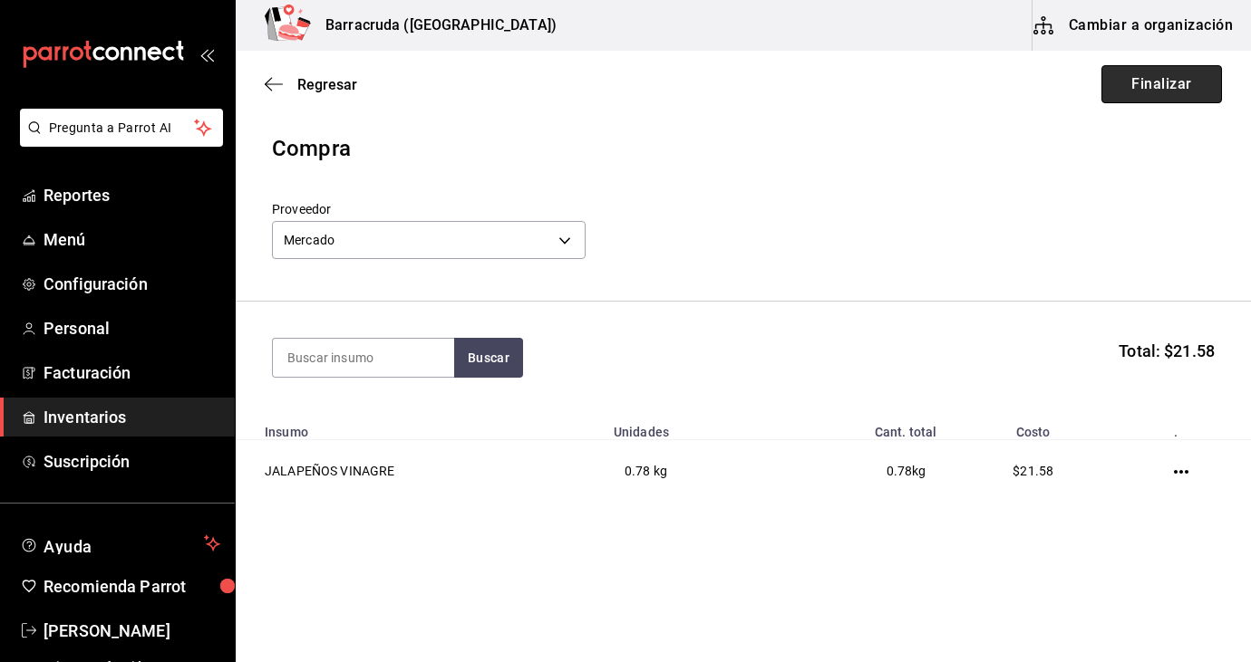
click at [1155, 96] on button "Finalizar" at bounding box center [1161, 84] width 121 height 38
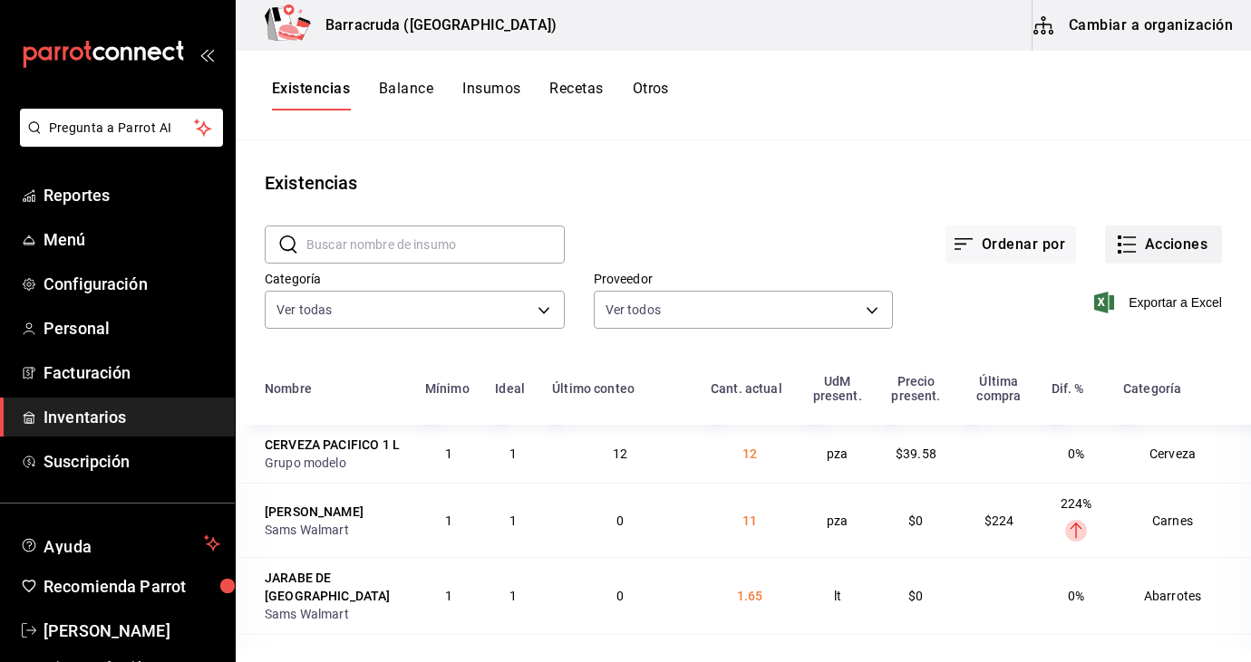
click at [1139, 250] on button "Acciones" at bounding box center [1163, 245] width 117 height 38
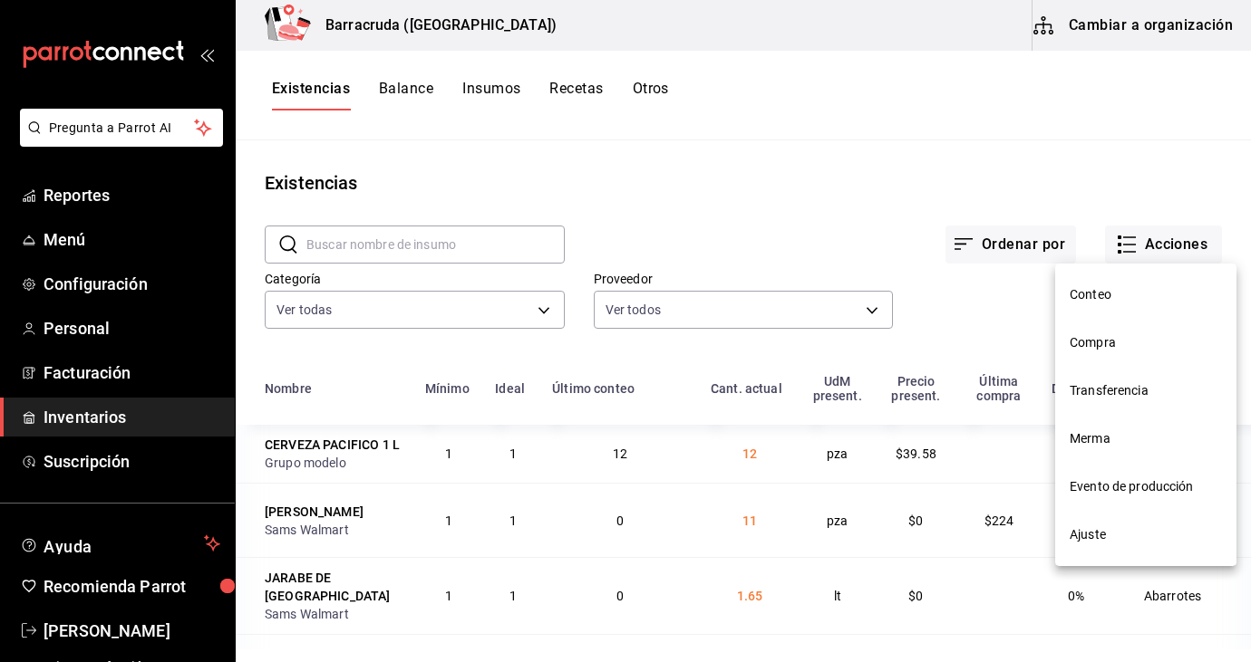
click at [1069, 485] on span "Evento de producción" at bounding box center [1145, 487] width 152 height 19
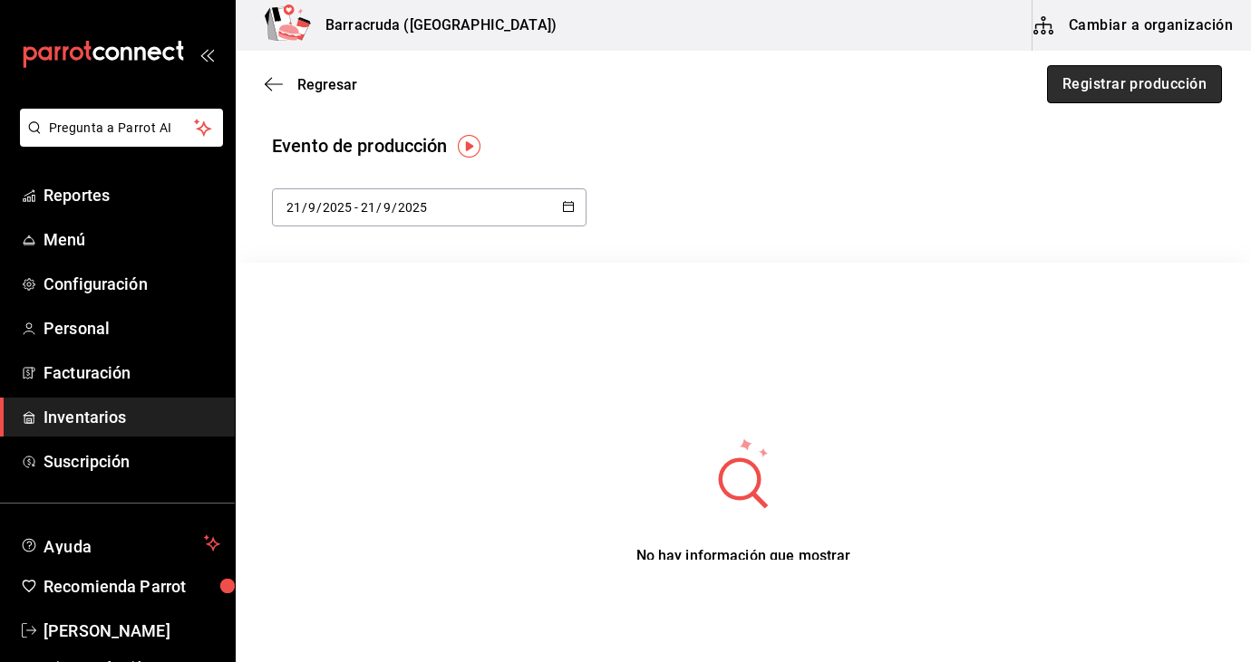
click at [1142, 82] on button "Registrar producción" at bounding box center [1134, 84] width 175 height 38
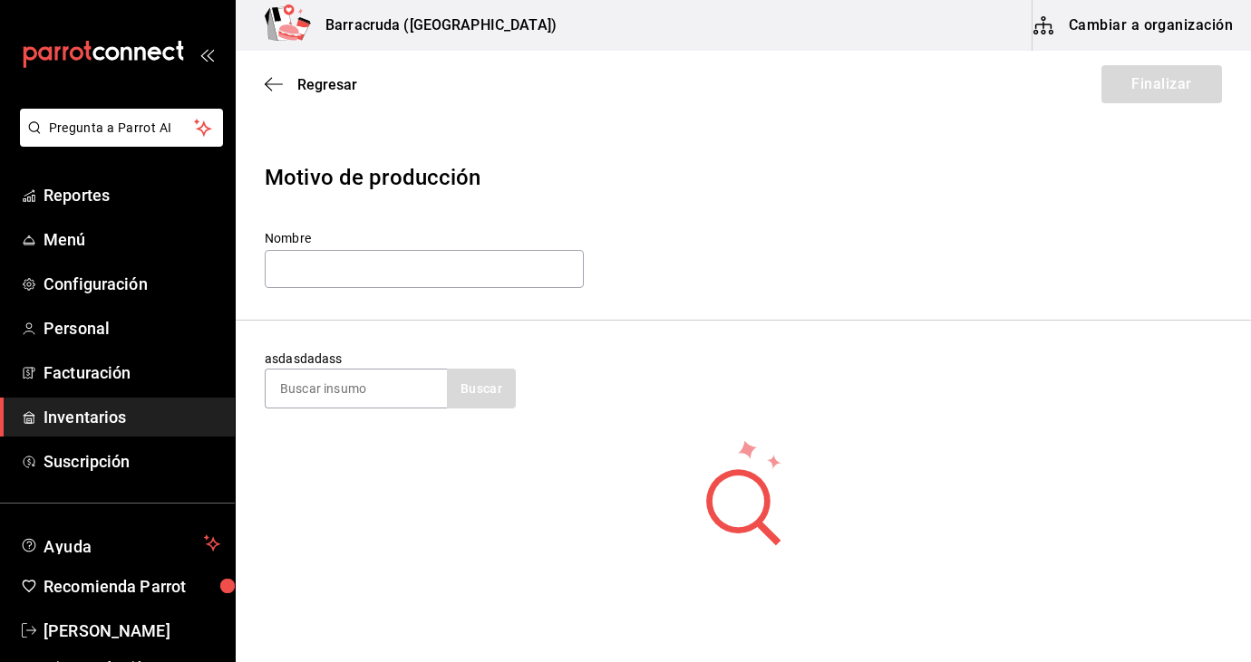
click at [304, 366] on div "asdasdadass Buscar" at bounding box center [390, 379] width 251 height 59
click at [301, 395] on input at bounding box center [356, 389] width 181 height 38
type input "totopo"
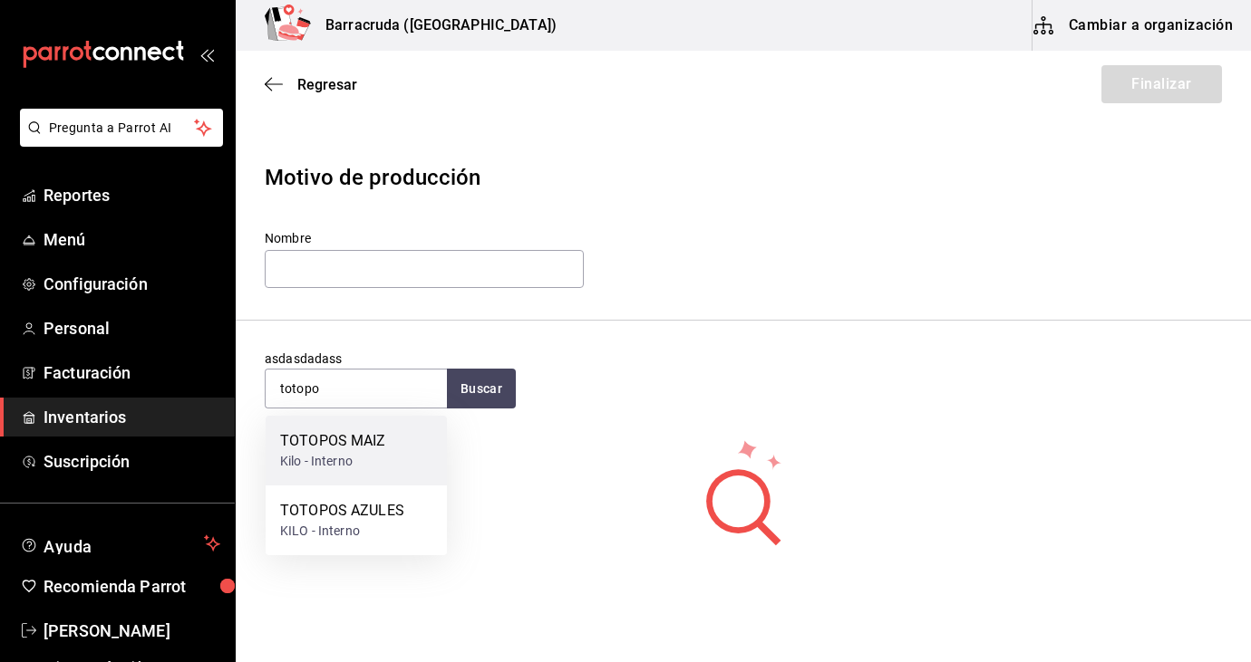
click at [337, 459] on div "Kilo - Interno" at bounding box center [333, 461] width 106 height 19
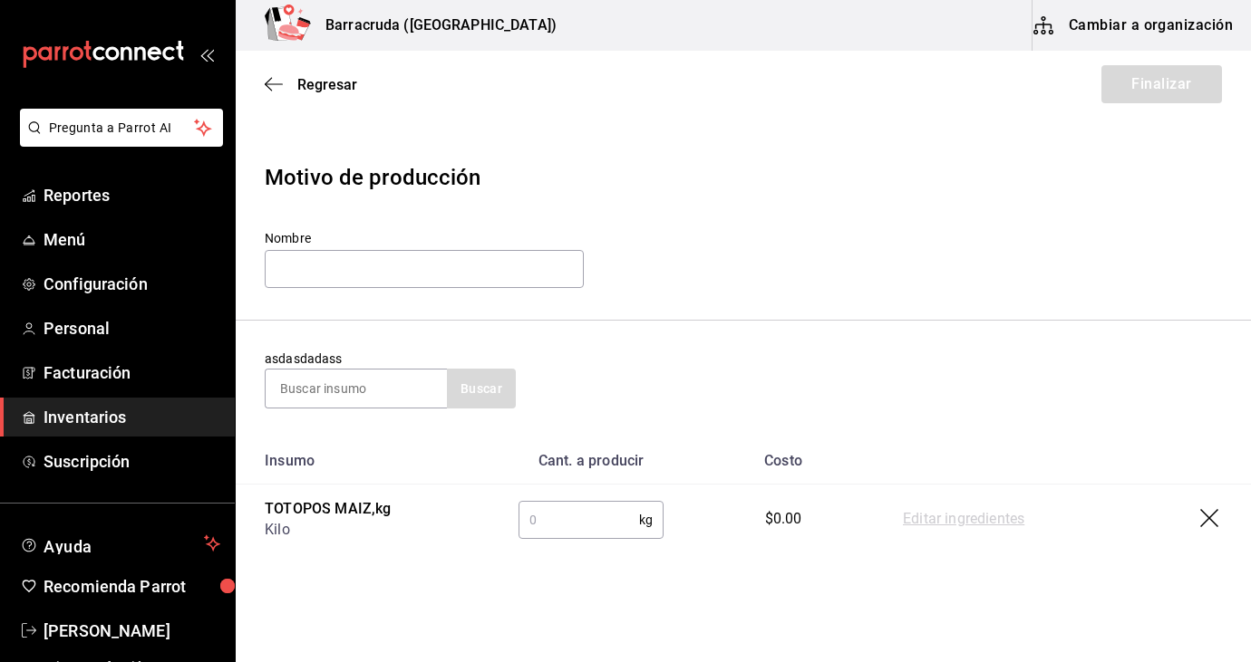
click at [561, 520] on input "text" at bounding box center [578, 520] width 121 height 36
type input "1.47"
click at [353, 399] on input at bounding box center [356, 389] width 181 height 38
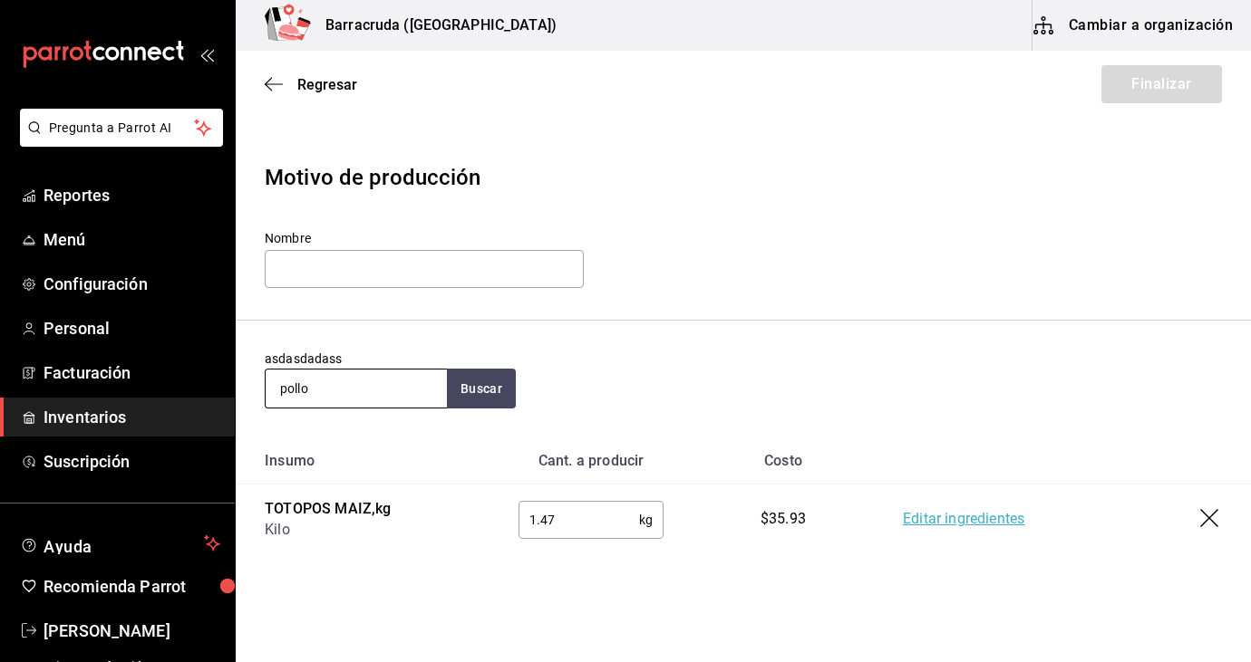
type input "pollo"
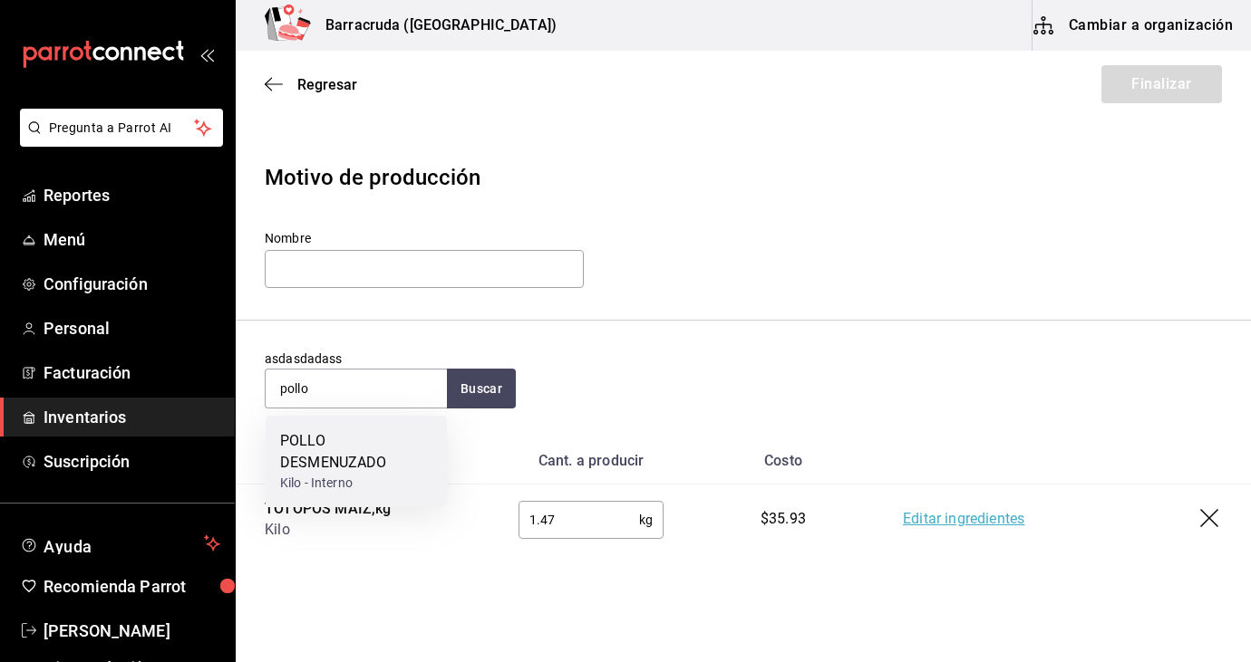
click at [319, 452] on div "POLLO DESMENUZADO" at bounding box center [356, 451] width 152 height 43
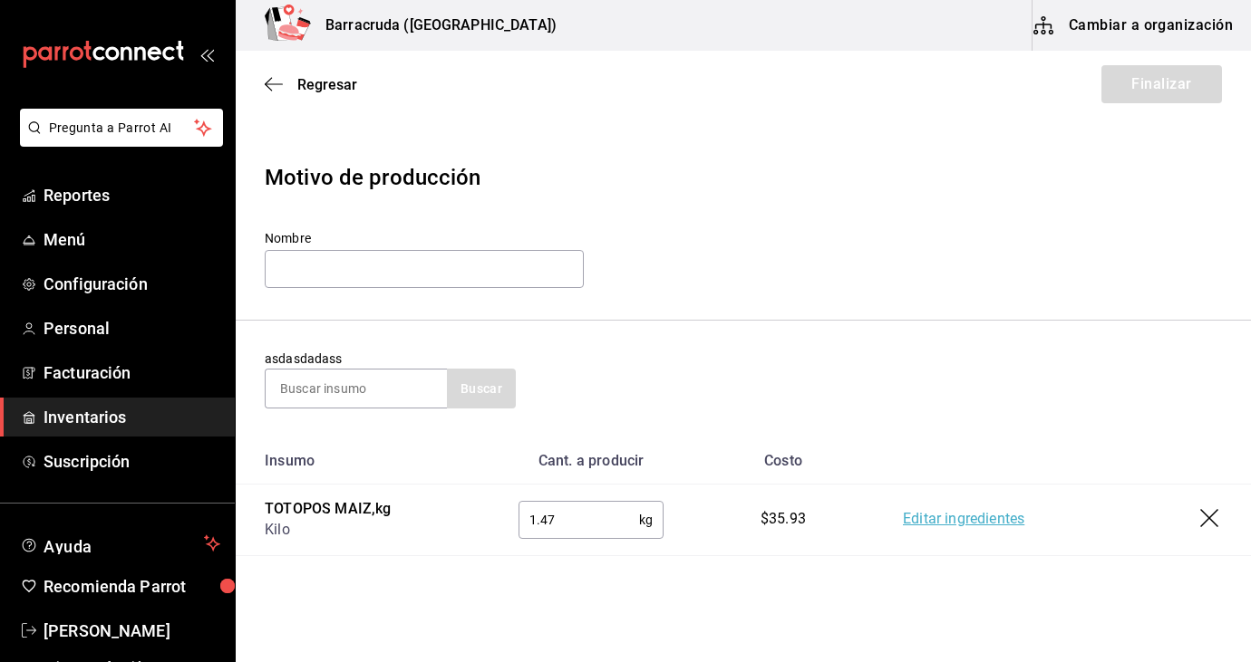
click at [426, 488] on td "TOTOPOS MAIZ , kg Kilo" at bounding box center [363, 521] width 254 height 72
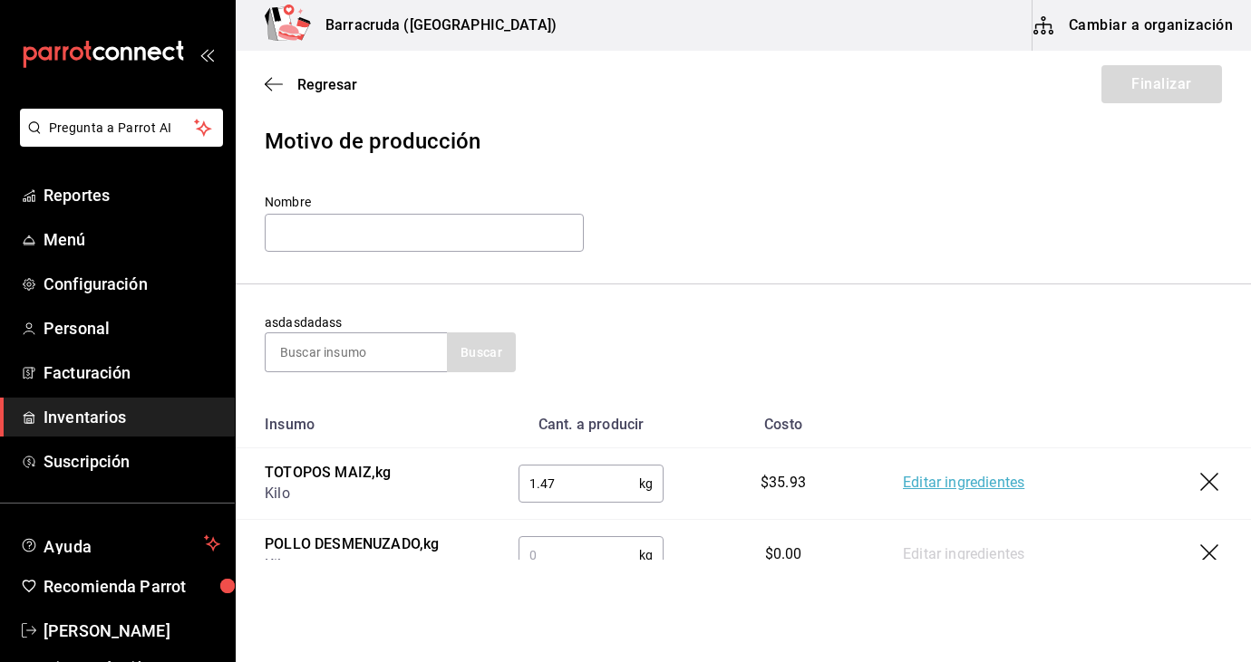
scroll to position [72, 0]
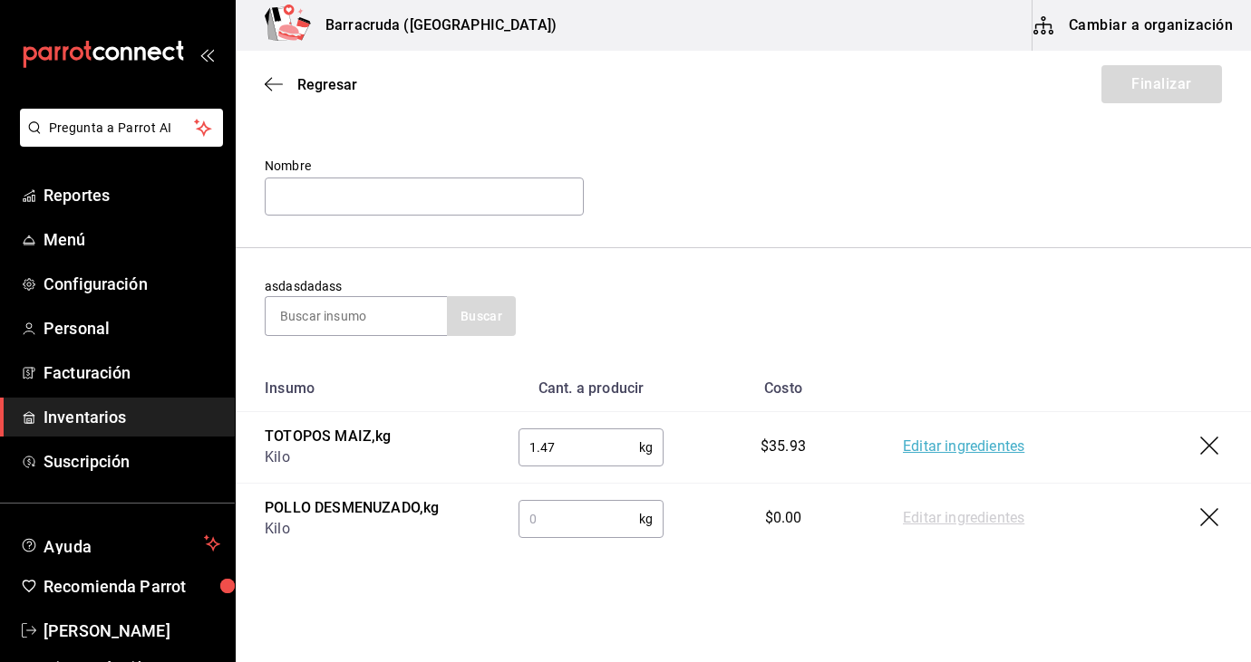
click at [563, 527] on input "text" at bounding box center [578, 519] width 121 height 36
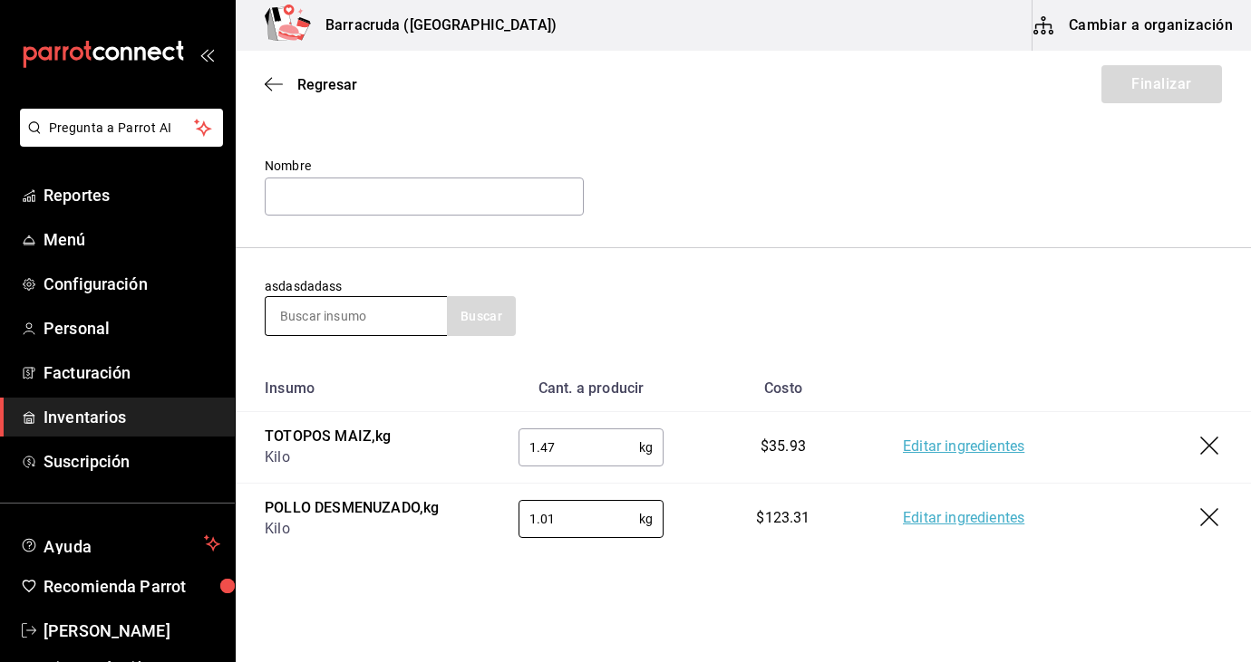
type input "1.01"
click at [396, 315] on input at bounding box center [356, 316] width 181 height 38
type input "salsas"
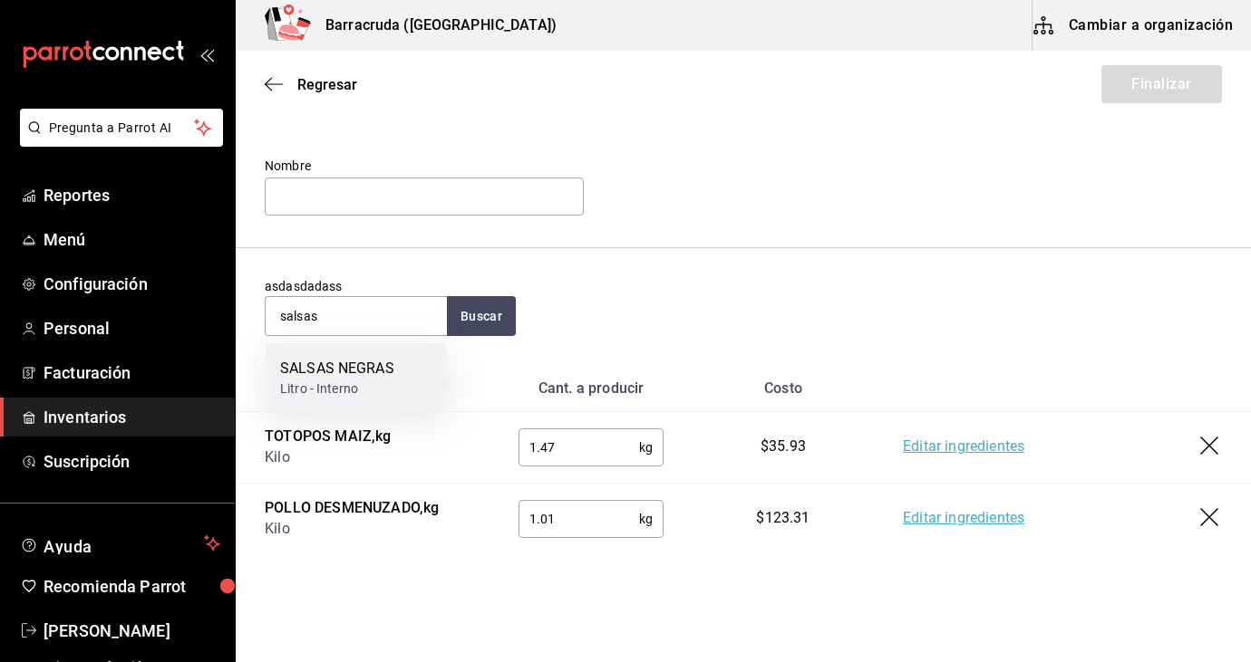
click at [350, 394] on div "Litro - Interno" at bounding box center [337, 389] width 114 height 19
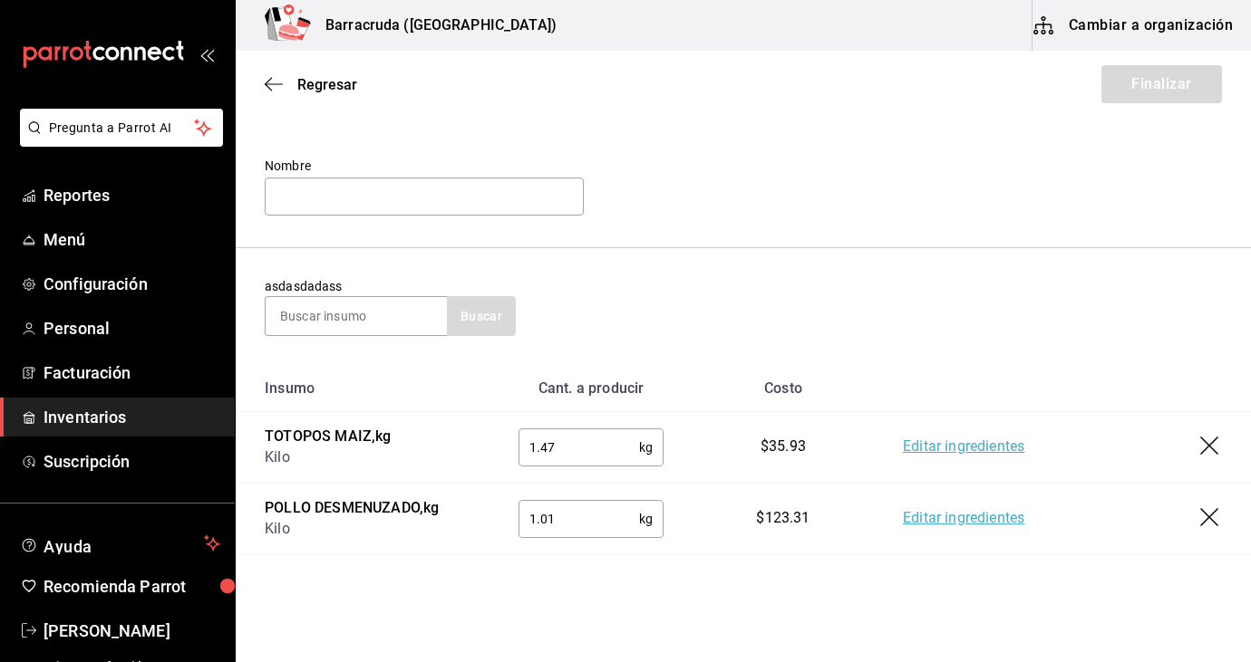
click at [388, 549] on td "POLLO DESMENUZADO , kg Kilo" at bounding box center [363, 519] width 254 height 72
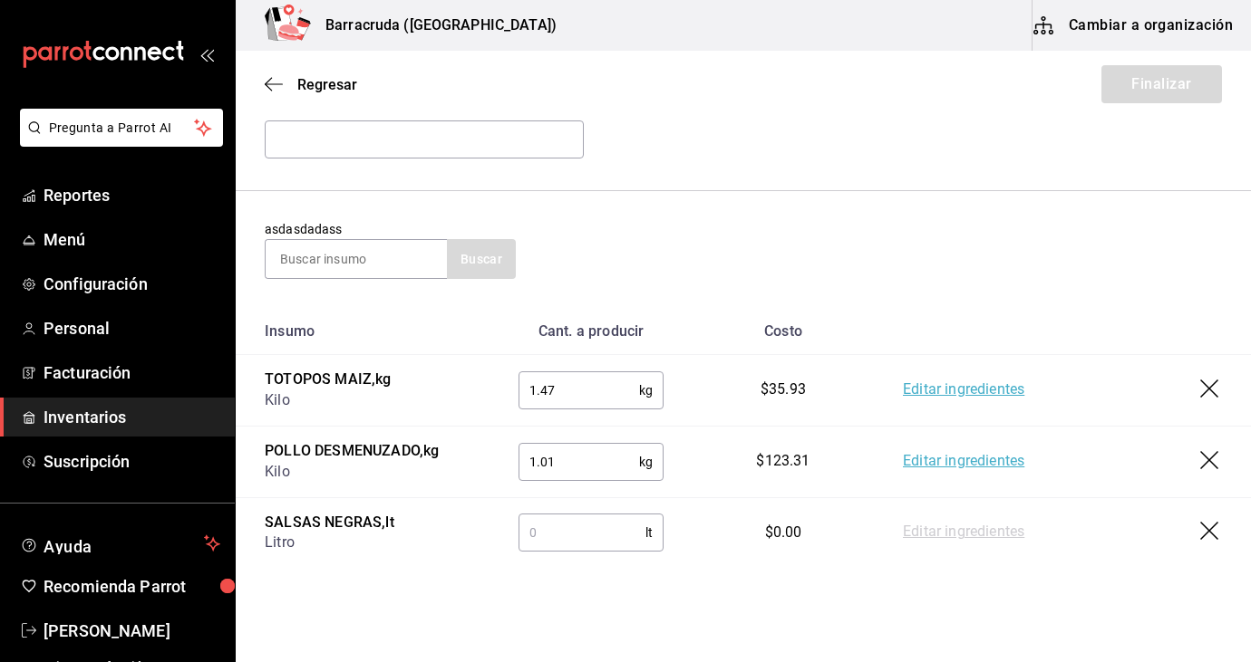
scroll to position [181, 0]
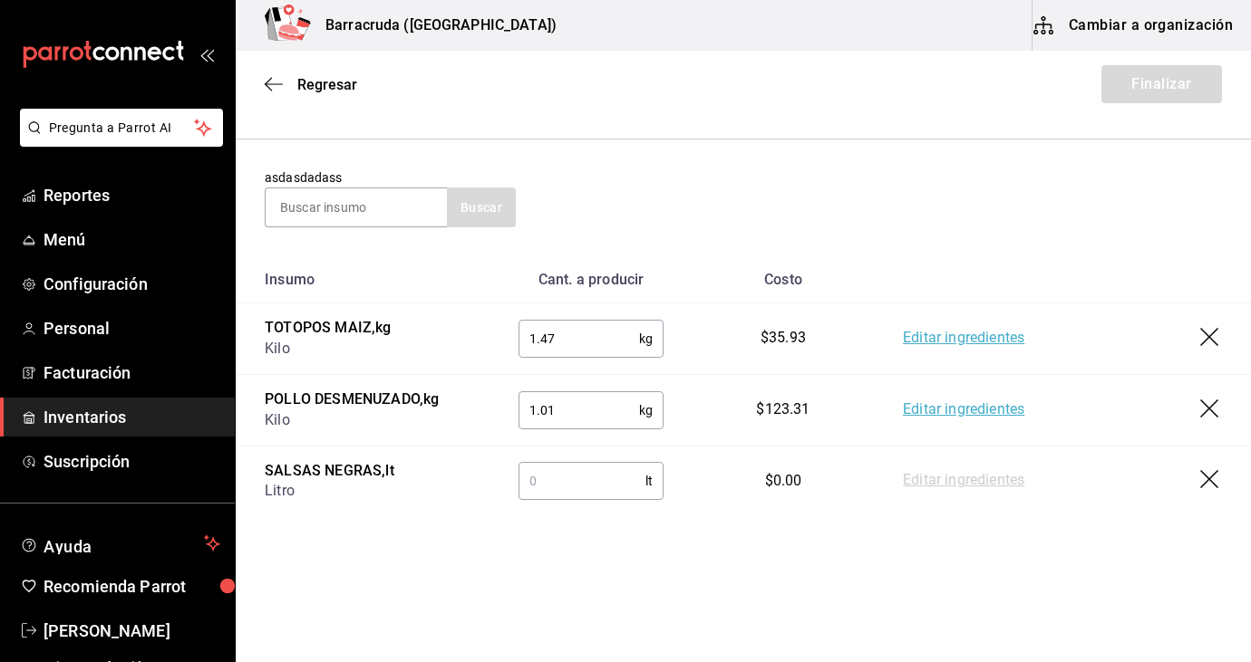
click at [558, 476] on input "text" at bounding box center [581, 481] width 127 height 36
type input "0.70"
click at [790, 195] on div "asdasdadass Buscar" at bounding box center [743, 198] width 957 height 59
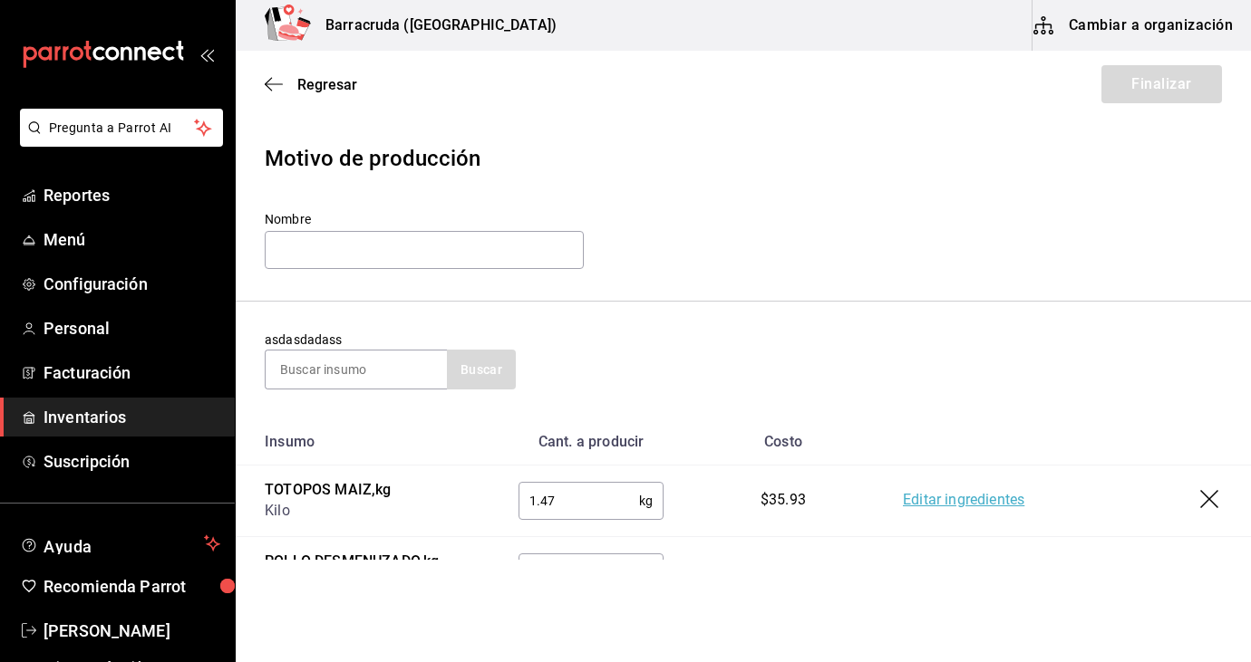
scroll to position [0, 0]
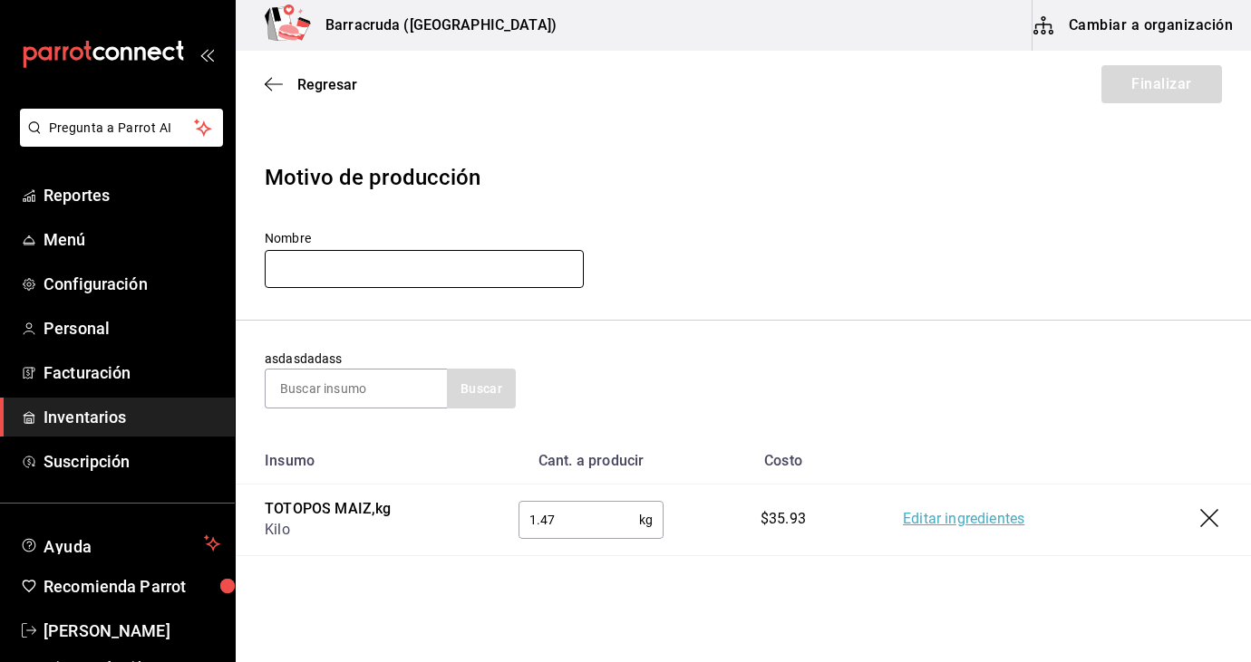
click at [453, 272] on input "text" at bounding box center [424, 269] width 319 height 38
type input "c"
type input ".70"
type input "cocina [DATE]"
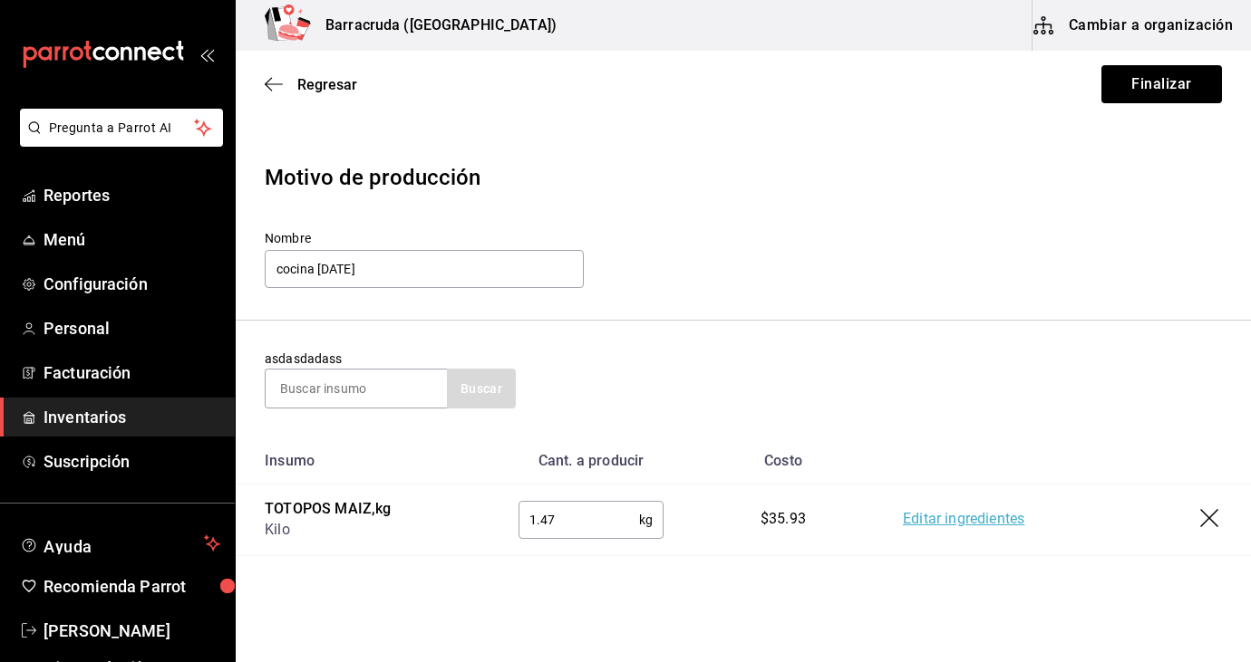
click at [971, 232] on div "Nombre cocina [DATE]" at bounding box center [743, 260] width 957 height 61
click at [1176, 83] on button "Finalizar" at bounding box center [1161, 84] width 121 height 38
